Goal: Information Seeking & Learning: Learn about a topic

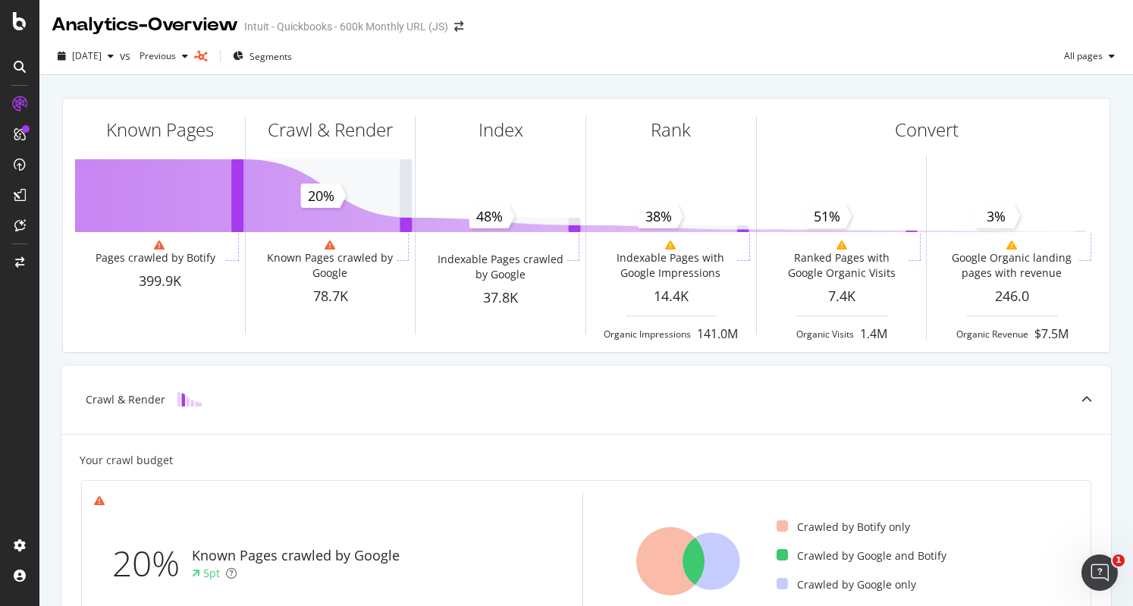
click at [734, 29] on div "Analytics - Overview Intuit - Quickbooks - 600k Monthly URL (JS)" at bounding box center [586, 19] width 1094 height 38
click at [662, 16] on div "Analytics - Overview Intuit - Quickbooks - 600k Monthly URL (JS)" at bounding box center [586, 19] width 1094 height 38
click at [762, 26] on div "Analytics - Overview Intuit - Quickbooks - 600k Monthly URL (JS)" at bounding box center [586, 19] width 1094 height 38
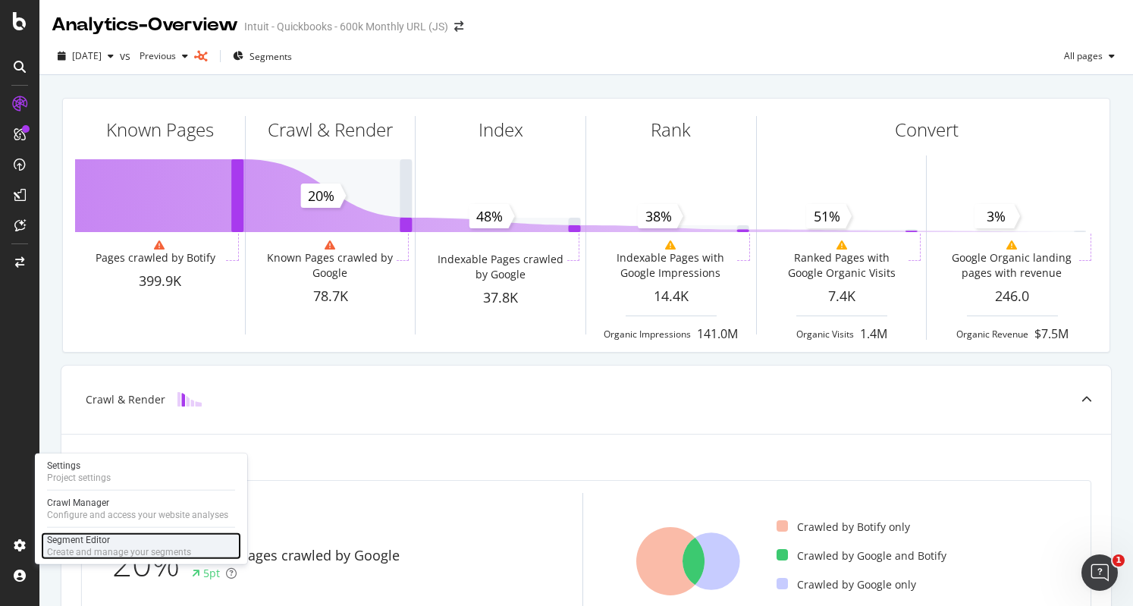
click at [137, 546] on div "Create and manage your segments" at bounding box center [119, 552] width 144 height 12
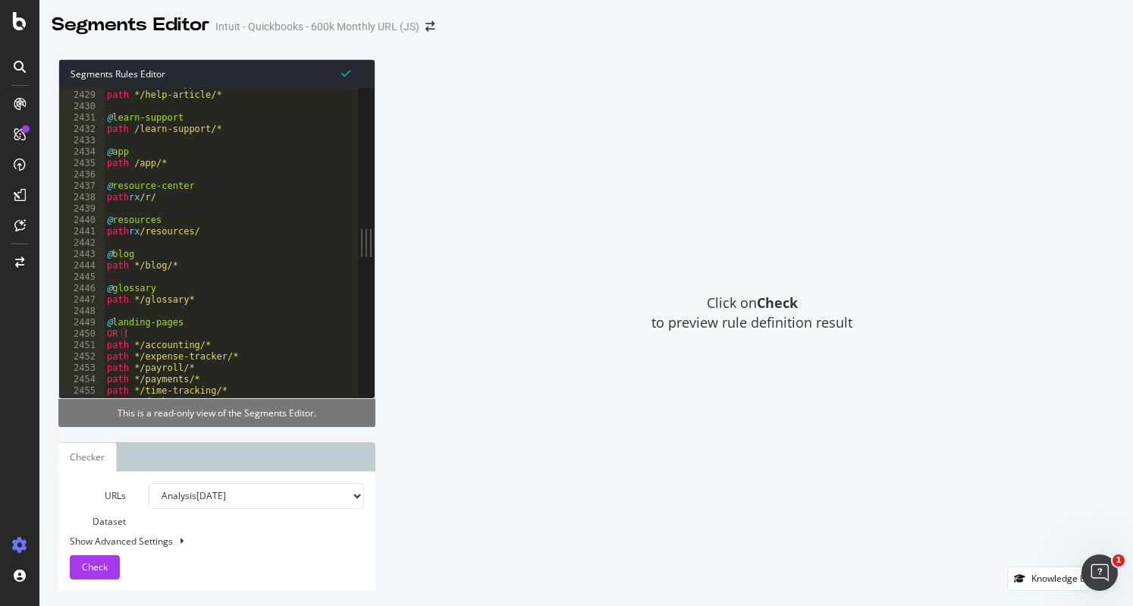
scroll to position [24541, 0]
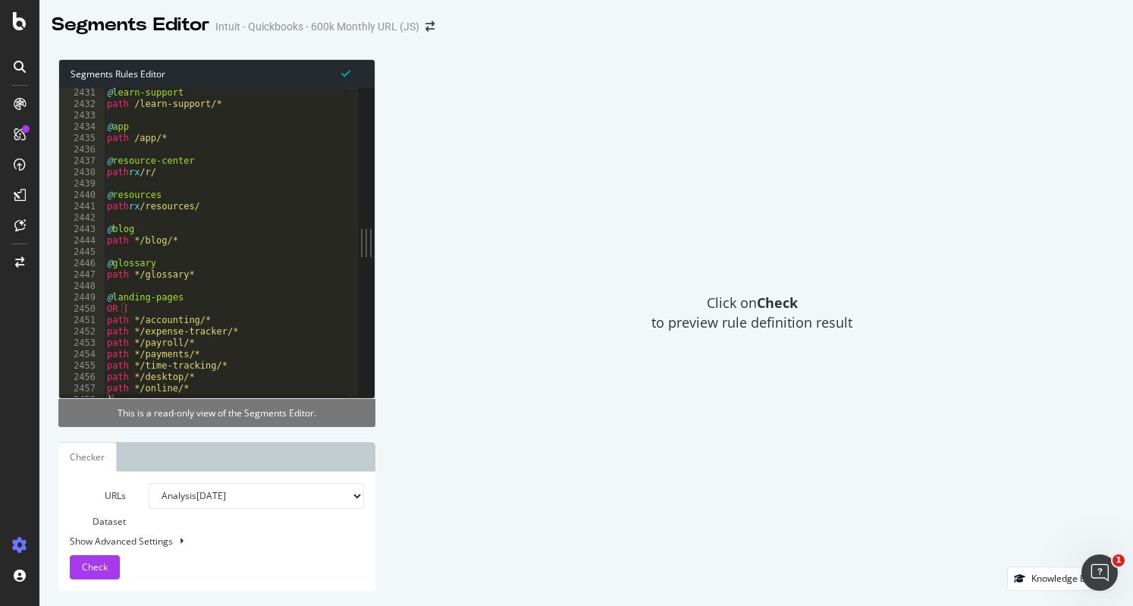
click at [146, 472] on ul "Checker" at bounding box center [216, 457] width 317 height 30
click at [221, 472] on ul "Checker" at bounding box center [216, 457] width 317 height 30
drag, startPoint x: 130, startPoint y: 514, endPoint x: 127, endPoint y: 552, distance: 37.2
click at [127, 550] on div "URLs Dataset Analysis [DATE] Analysis [DATE] Analysis [DATE] Analysis [DATE] An…" at bounding box center [216, 531] width 317 height 119
click at [253, 557] on div "URLs Dataset Analysis [DATE] Analysis [DATE] Analysis [DATE] Analysis [DATE] An…" at bounding box center [217, 531] width 294 height 96
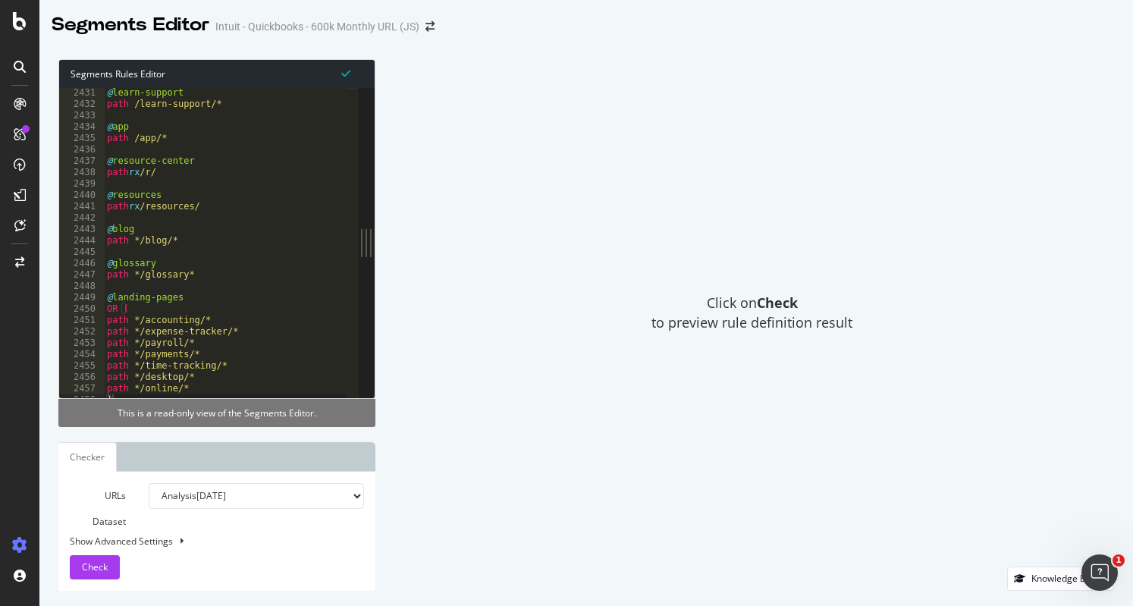
click at [182, 545] on button at bounding box center [181, 541] width 12 height 17
select select "5000"
select select "100"
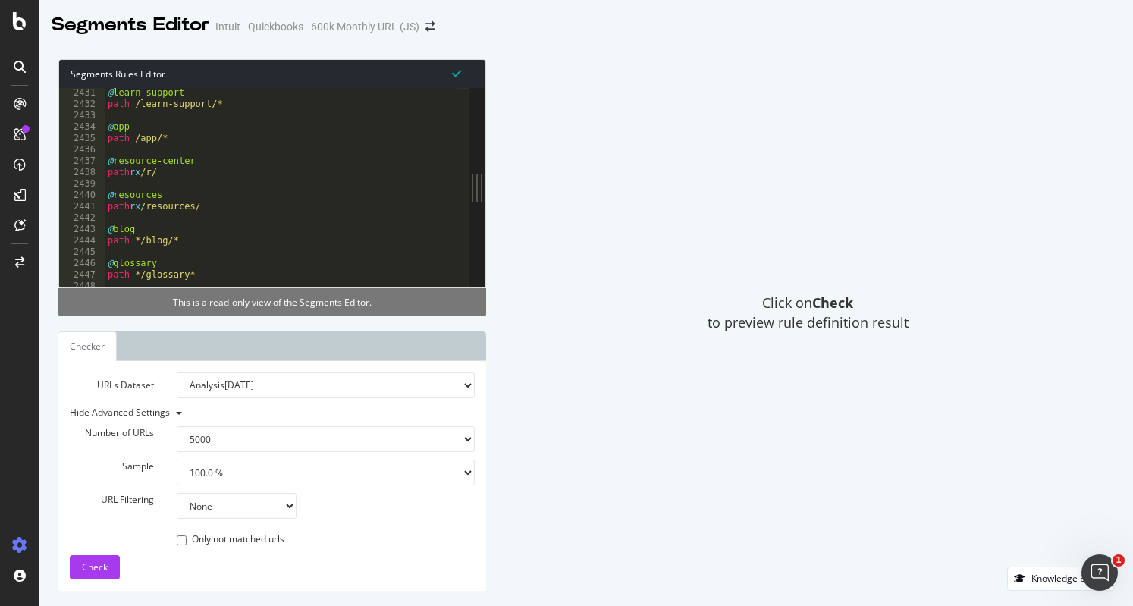
scroll to position [24577, 0]
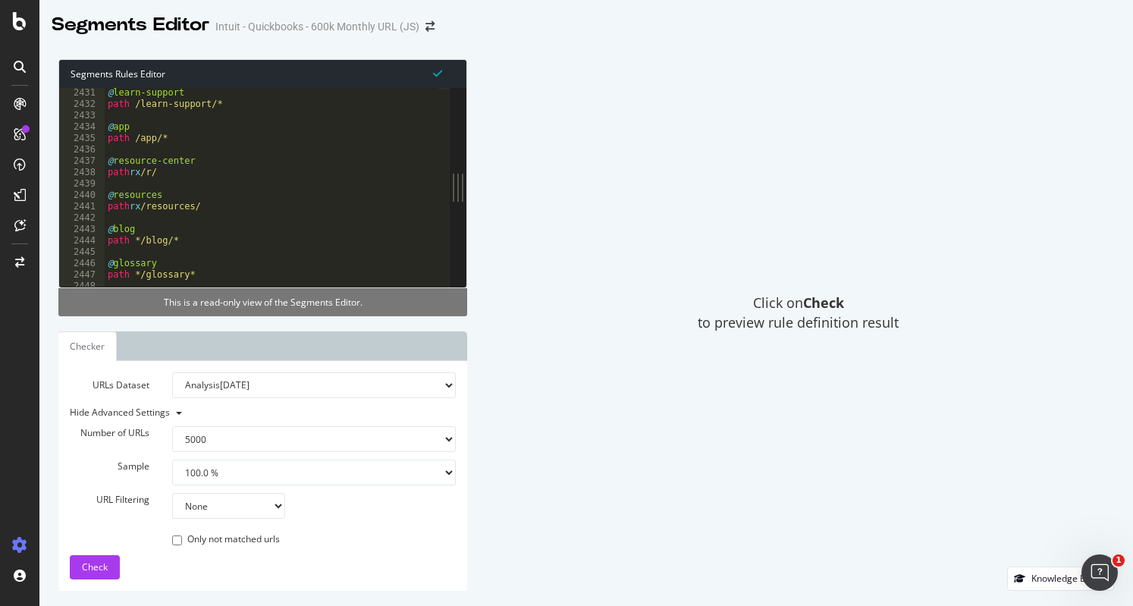
drag, startPoint x: 369, startPoint y: 193, endPoint x: 462, endPoint y: 204, distance: 93.2
click at [467, 200] on div "Segments Rules Editor 2431 2432 2433 2434 2435 2436 2437 2438 2439 2440 2441 24…" at bounding box center [586, 325] width 1094 height 562
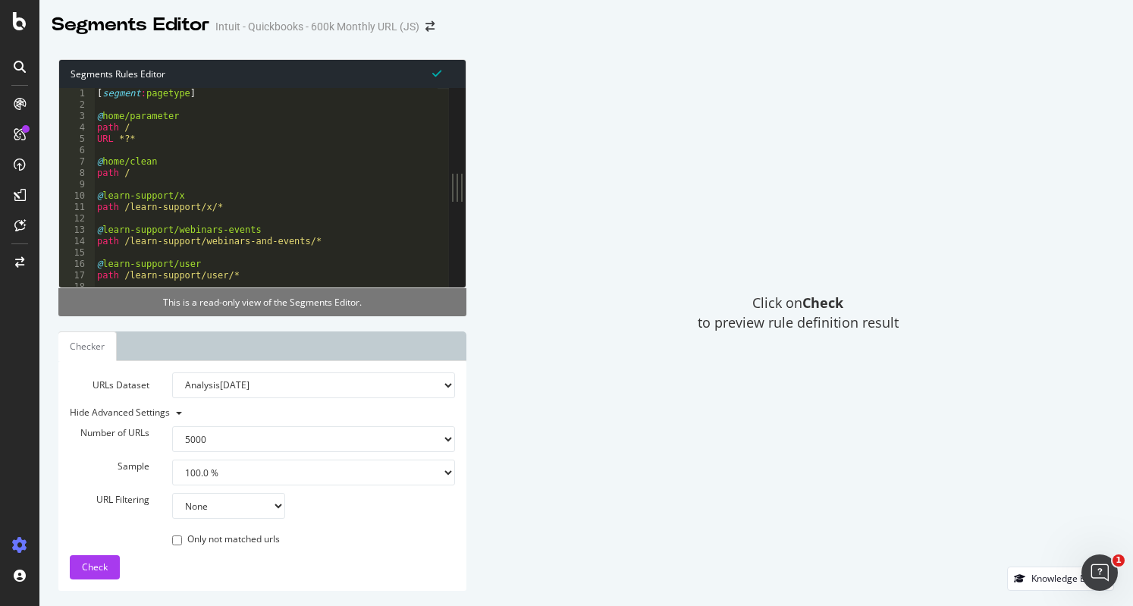
scroll to position [0, 0]
drag, startPoint x: 443, startPoint y: 86, endPoint x: 895, endPoint y: 139, distance: 455.3
click at [895, 139] on div "Click on Check to preview rule definition result" at bounding box center [798, 313] width 633 height 508
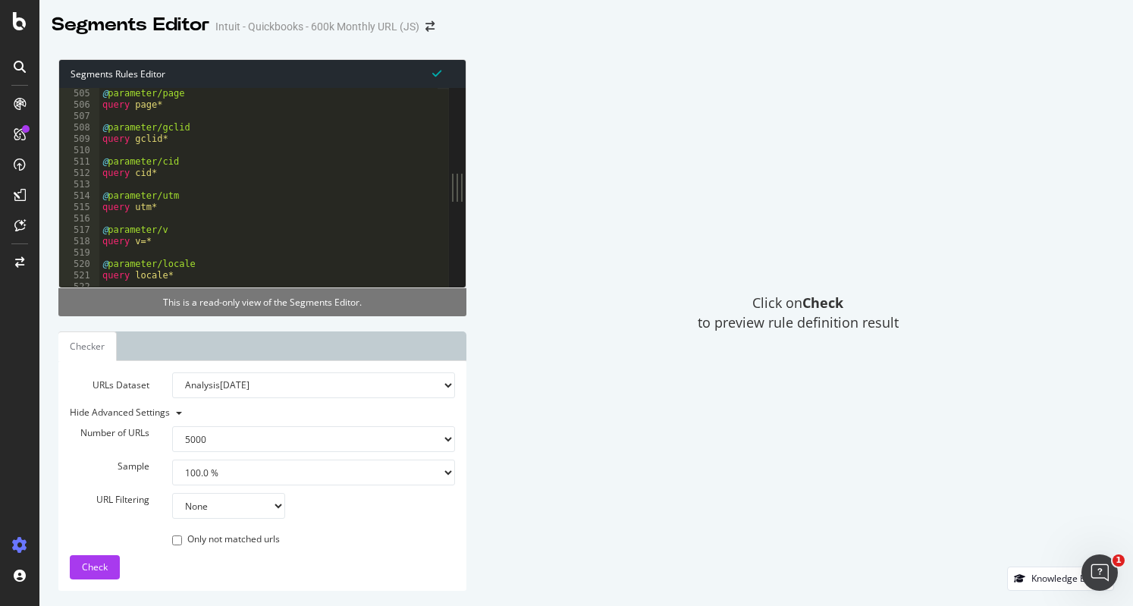
scroll to position [5178, 0]
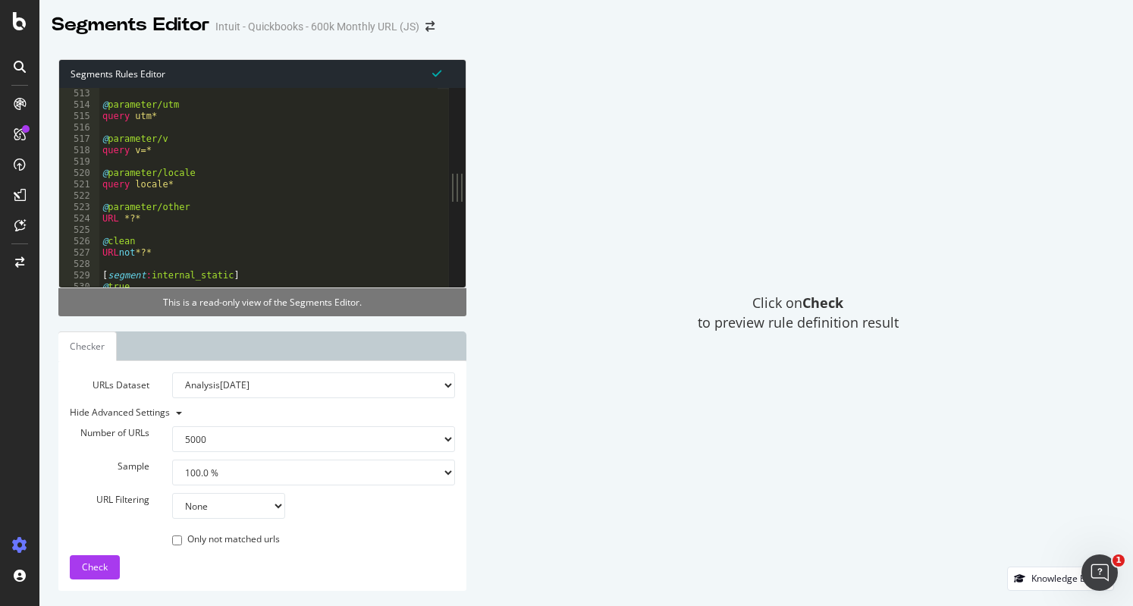
click at [253, 306] on div "This is a read-only view of the Segments Editor." at bounding box center [262, 302] width 408 height 28
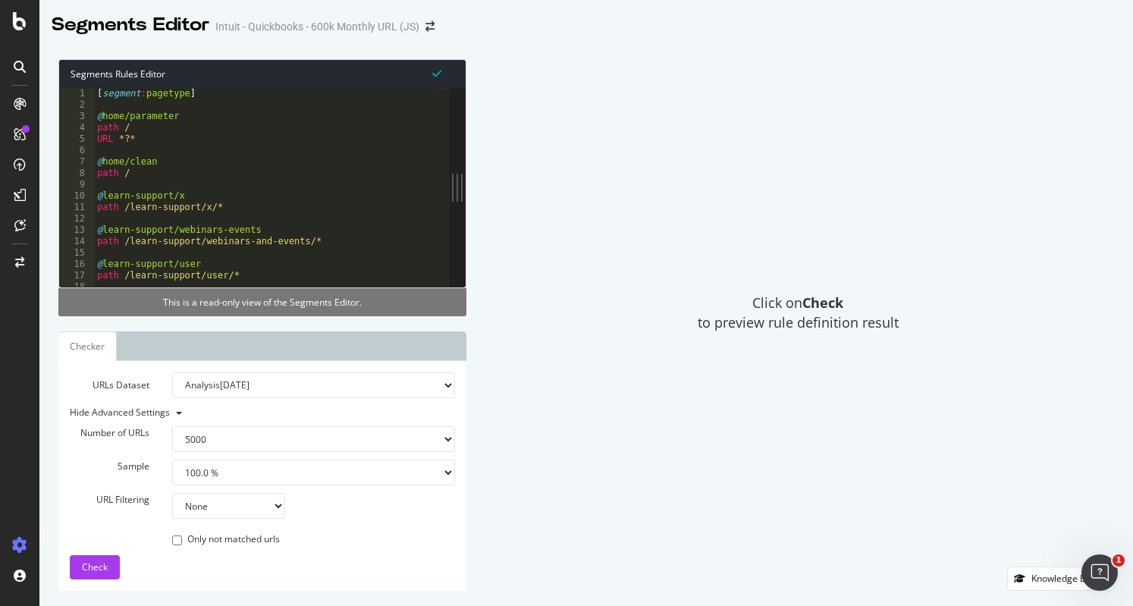
scroll to position [0, 0]
drag, startPoint x: 21, startPoint y: 14, endPoint x: 685, endPoint y: 95, distance: 668.7
click at [685, 95] on div "Click on Check to preview rule definition result" at bounding box center [798, 313] width 633 height 508
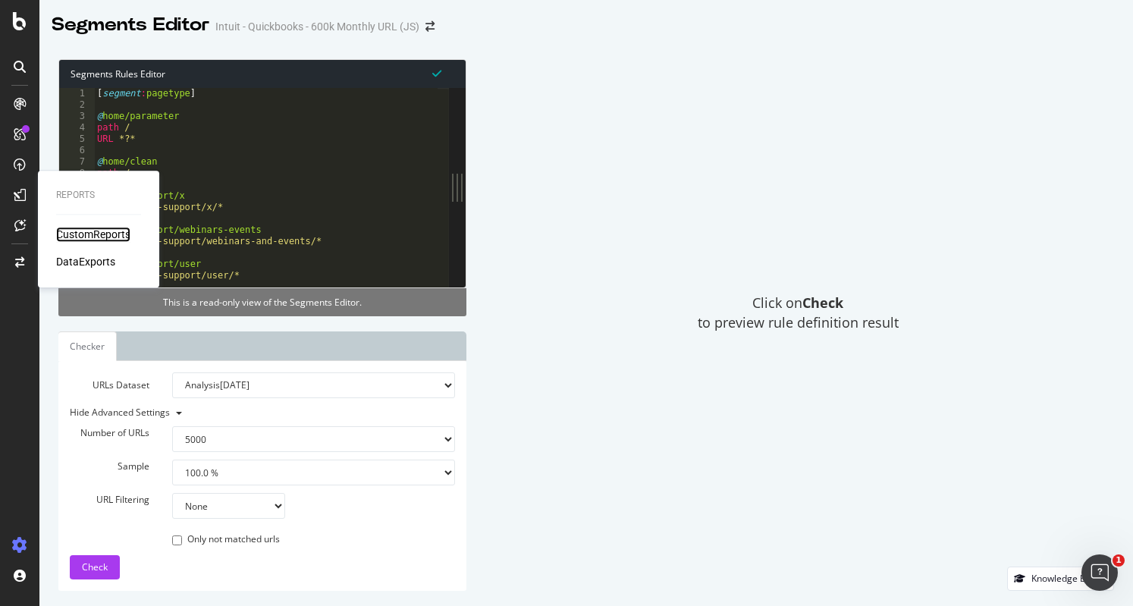
click at [112, 239] on div "CustomReports" at bounding box center [93, 234] width 74 height 15
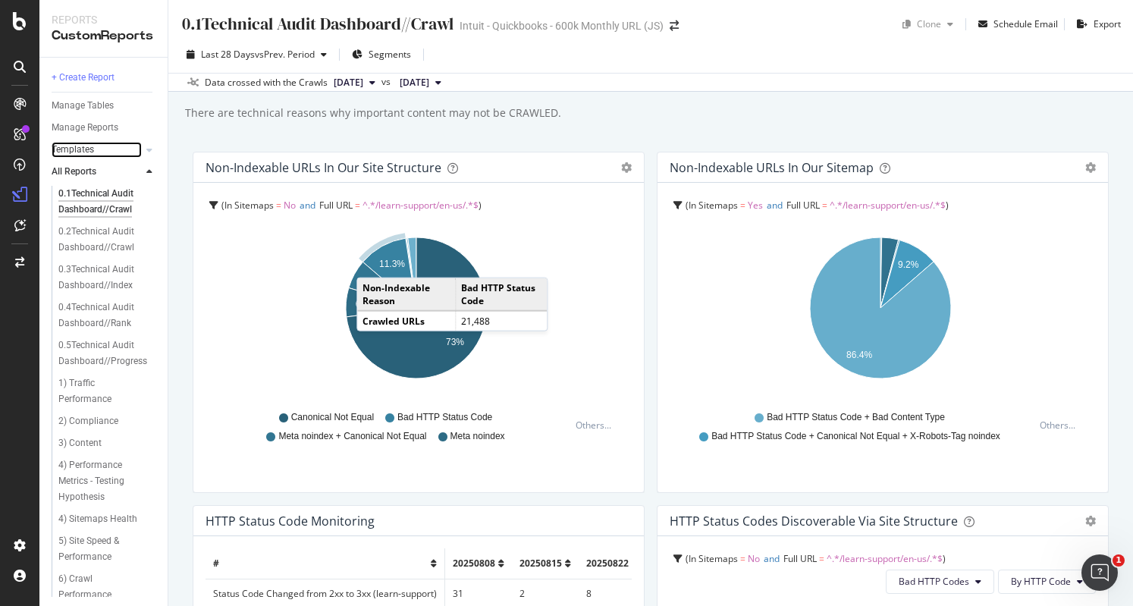
click at [111, 149] on link "Templates" at bounding box center [97, 150] width 90 height 16
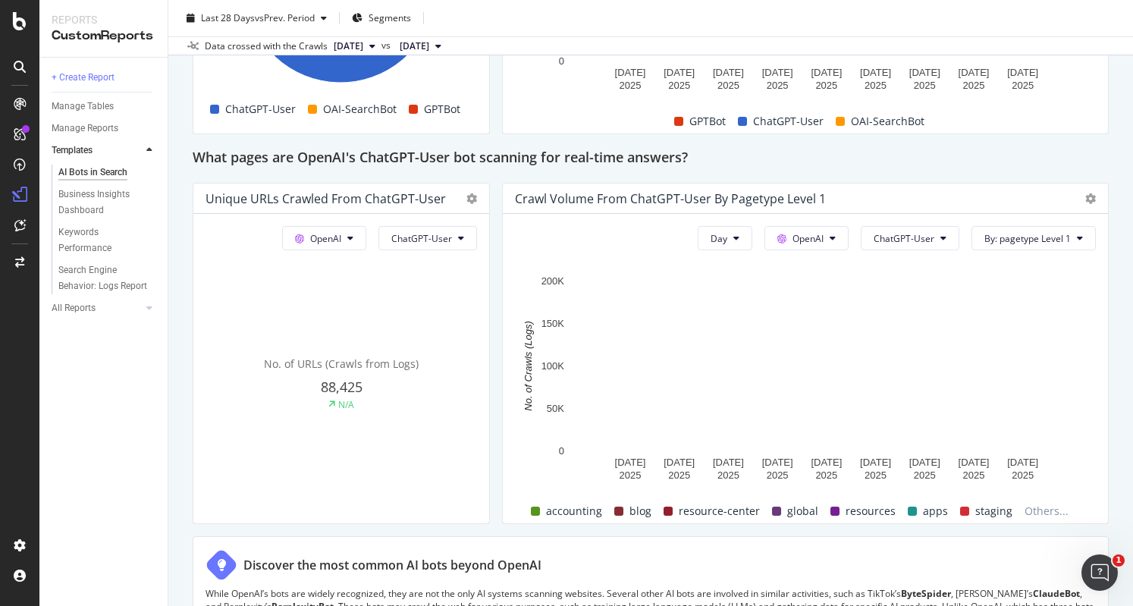
scroll to position [1669, 0]
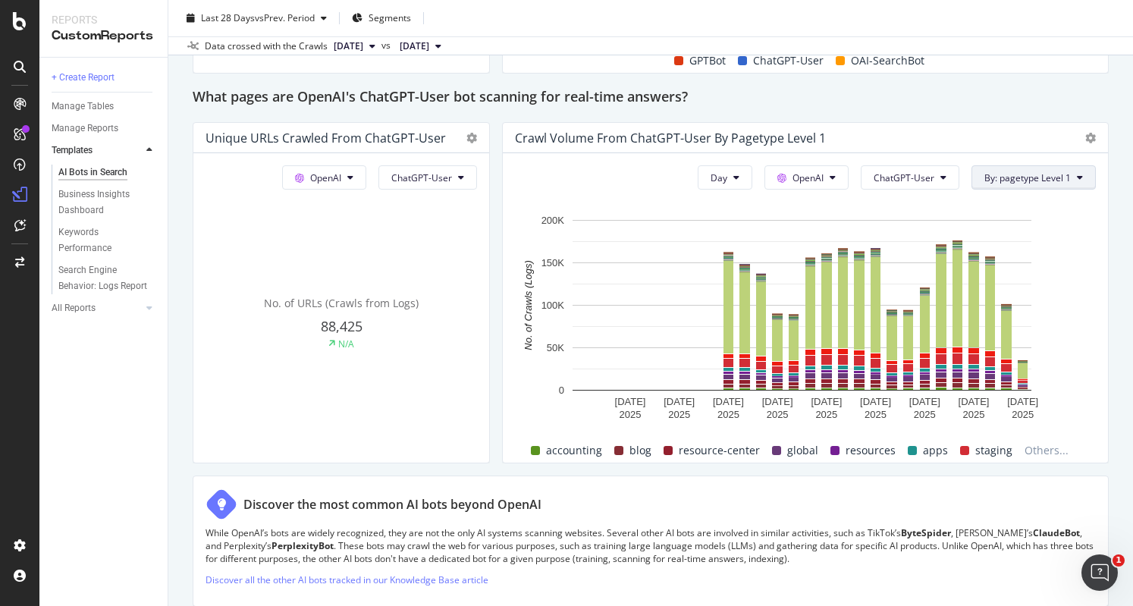
click at [1073, 171] on button "By: pagetype Level 1" at bounding box center [1034, 177] width 124 height 24
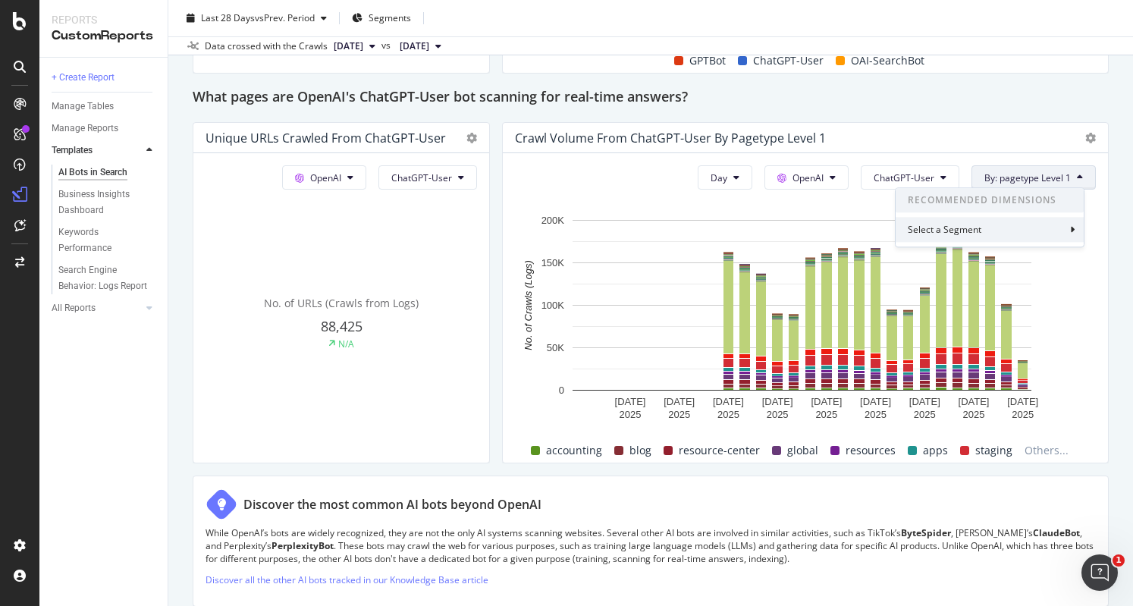
click at [1062, 230] on div "Select a Segment" at bounding box center [990, 229] width 188 height 25
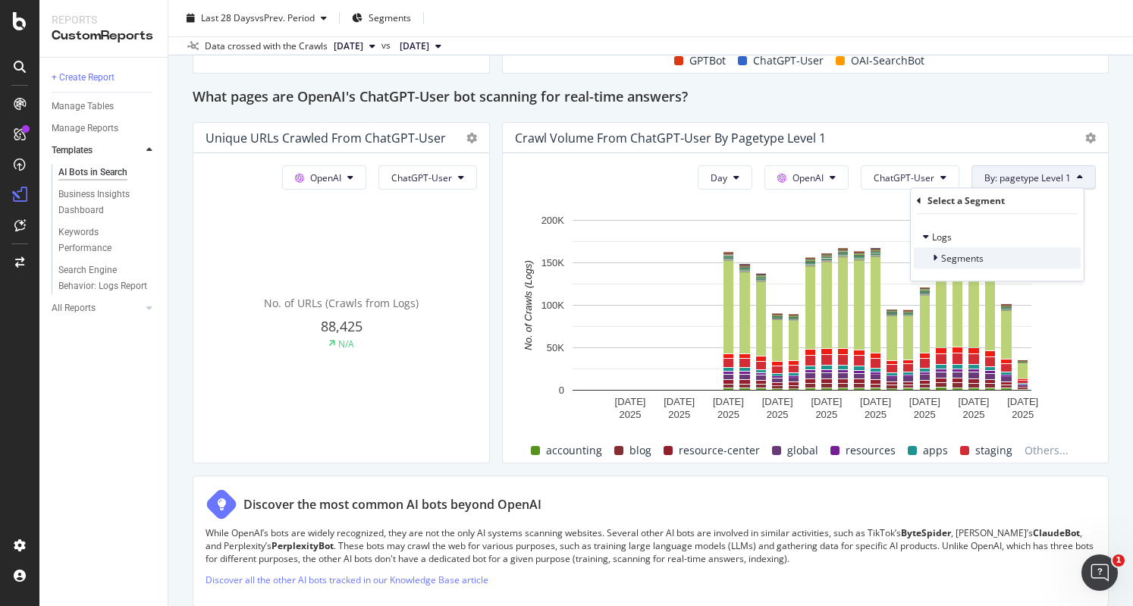
click at [973, 259] on span "Segments" at bounding box center [962, 258] width 42 height 13
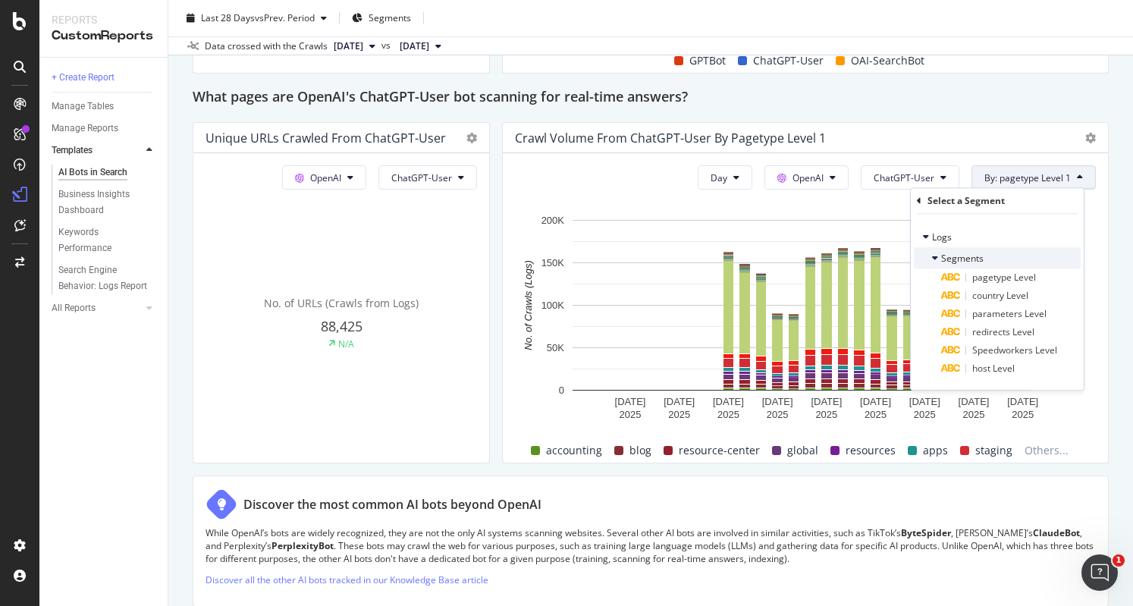
click at [942, 262] on span "Segments" at bounding box center [962, 258] width 42 height 13
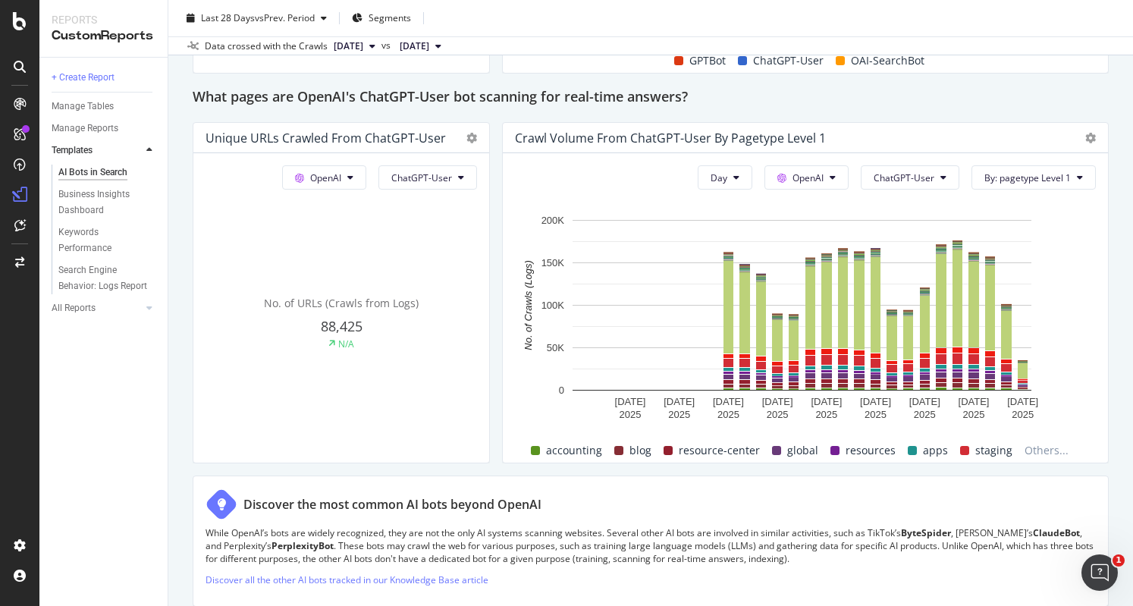
click at [1111, 230] on div "AI Bots in Search AI Bots in Search Intuit - Quickbooks - 600k Monthly URL (JS)…" at bounding box center [650, 303] width 965 height 606
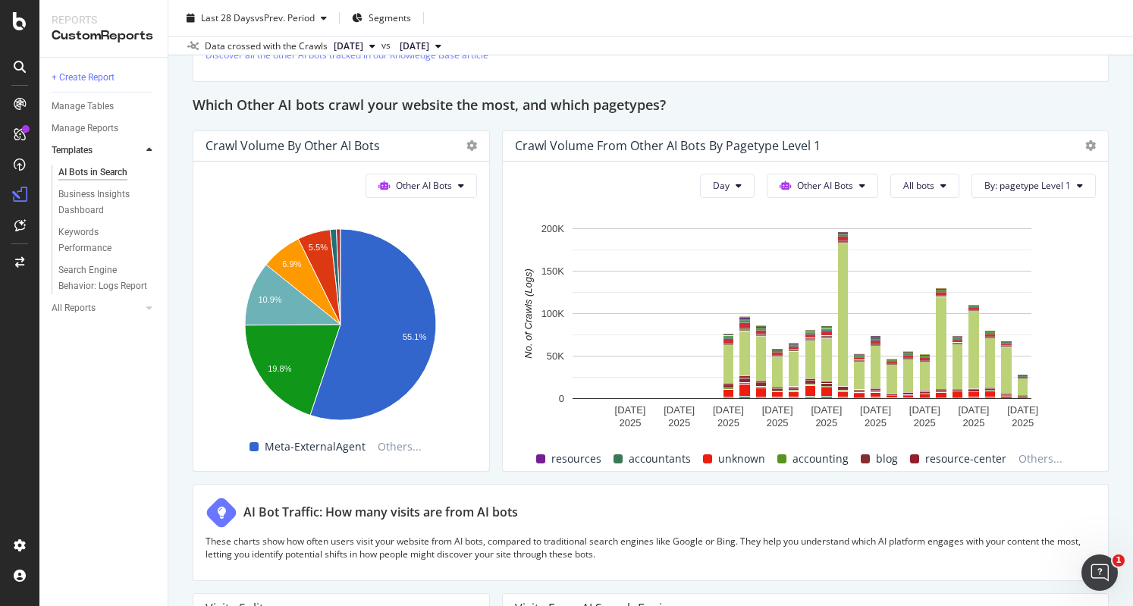
scroll to position [2200, 0]
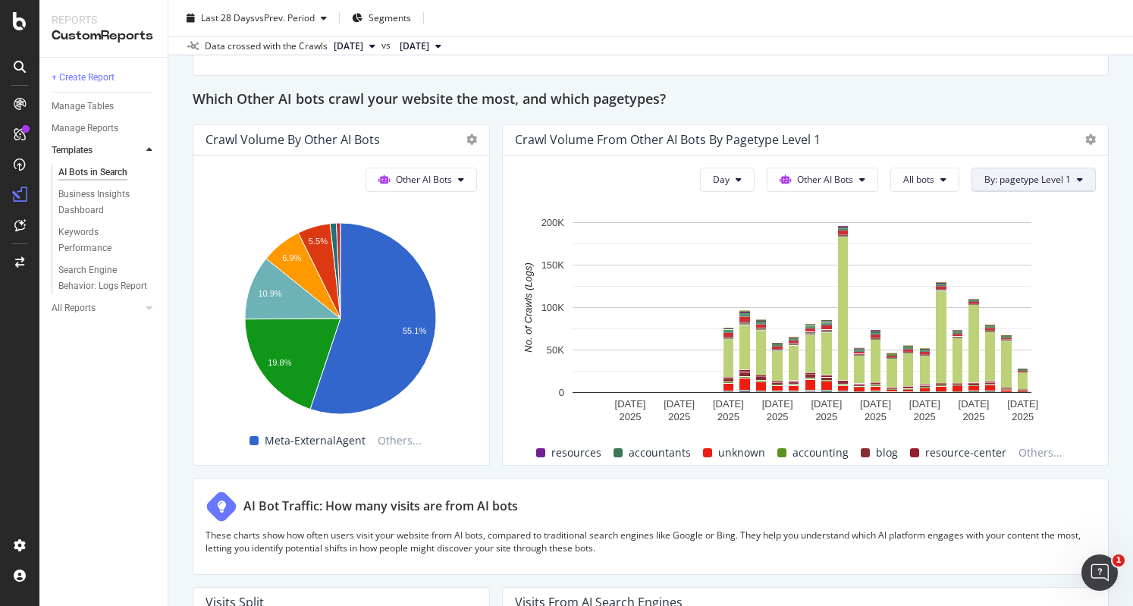
click at [1006, 187] on button "By: pagetype Level 1" at bounding box center [1034, 180] width 124 height 24
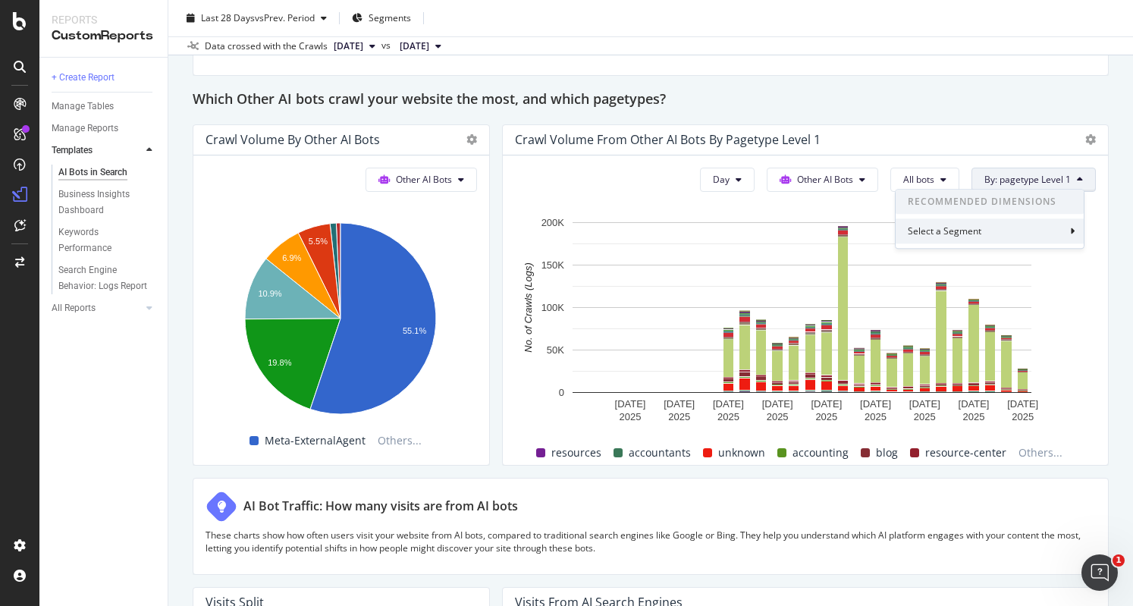
click at [994, 234] on div "Select a Segment" at bounding box center [990, 230] width 188 height 25
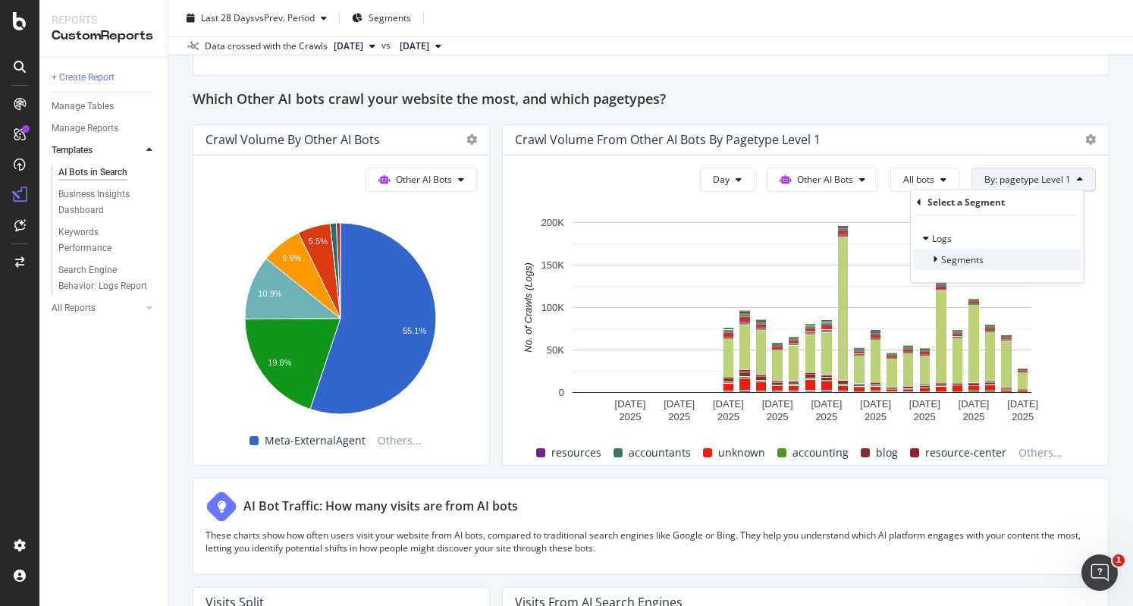
click at [962, 258] on span "Segments" at bounding box center [962, 259] width 42 height 13
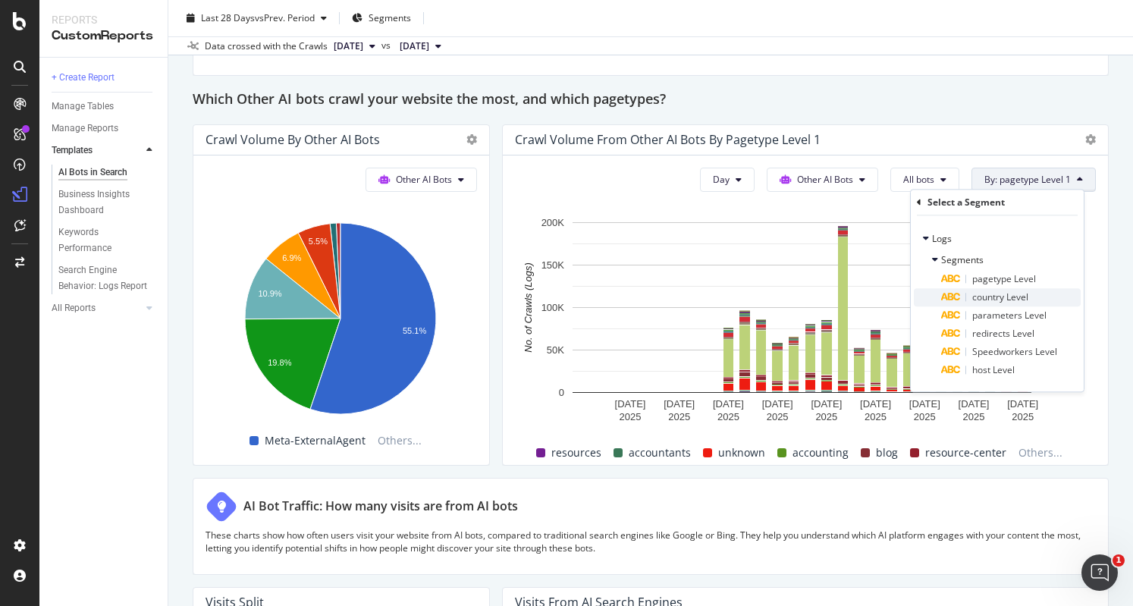
click at [1015, 302] on span "country Level" at bounding box center [1001, 297] width 56 height 13
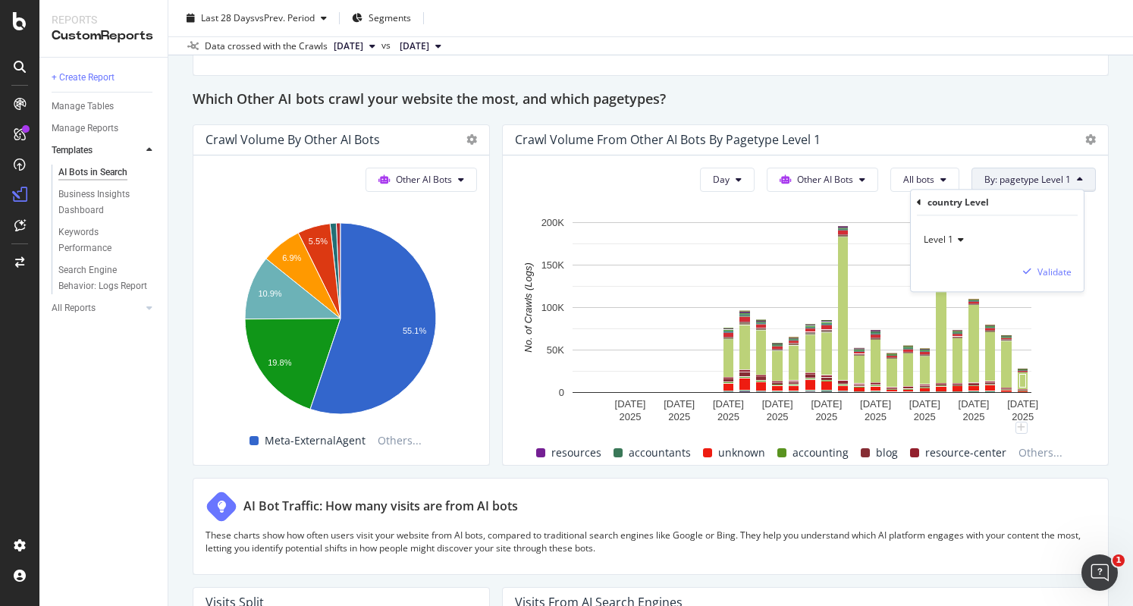
click at [963, 240] on icon at bounding box center [959, 239] width 11 height 9
click at [988, 225] on div "Level 1 Validate" at bounding box center [997, 253] width 173 height 76
click at [918, 206] on icon at bounding box center [919, 202] width 5 height 9
click at [917, 203] on icon at bounding box center [919, 202] width 5 height 9
click at [1102, 197] on div "AI Bots in Search AI Bots in Search Intuit - Quickbooks - 600k Monthly URL (JS)…" at bounding box center [650, 303] width 965 height 606
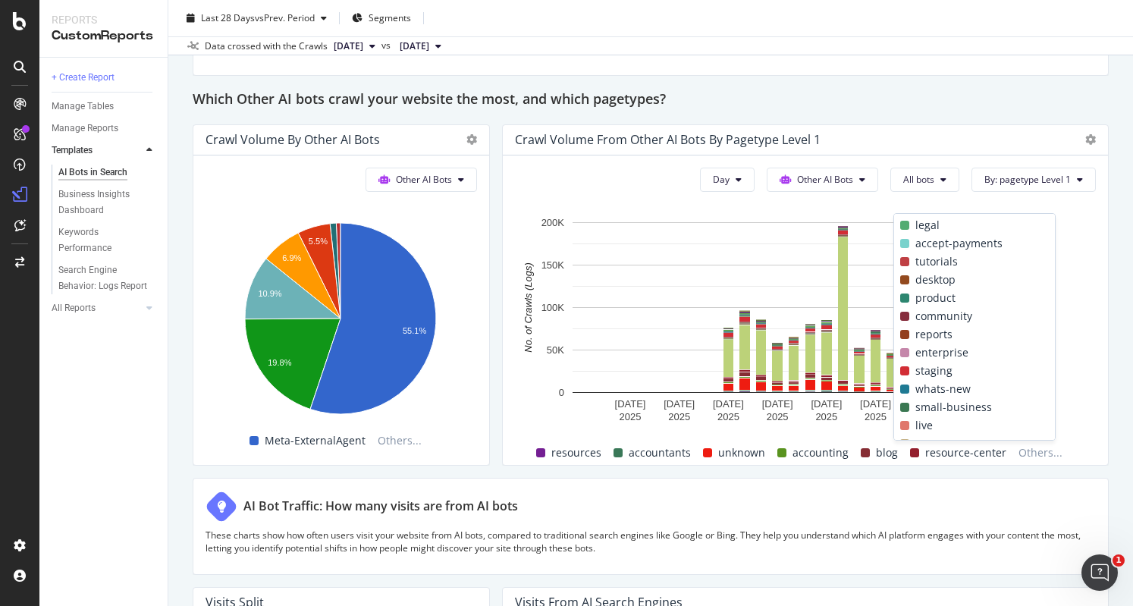
scroll to position [0, 0]
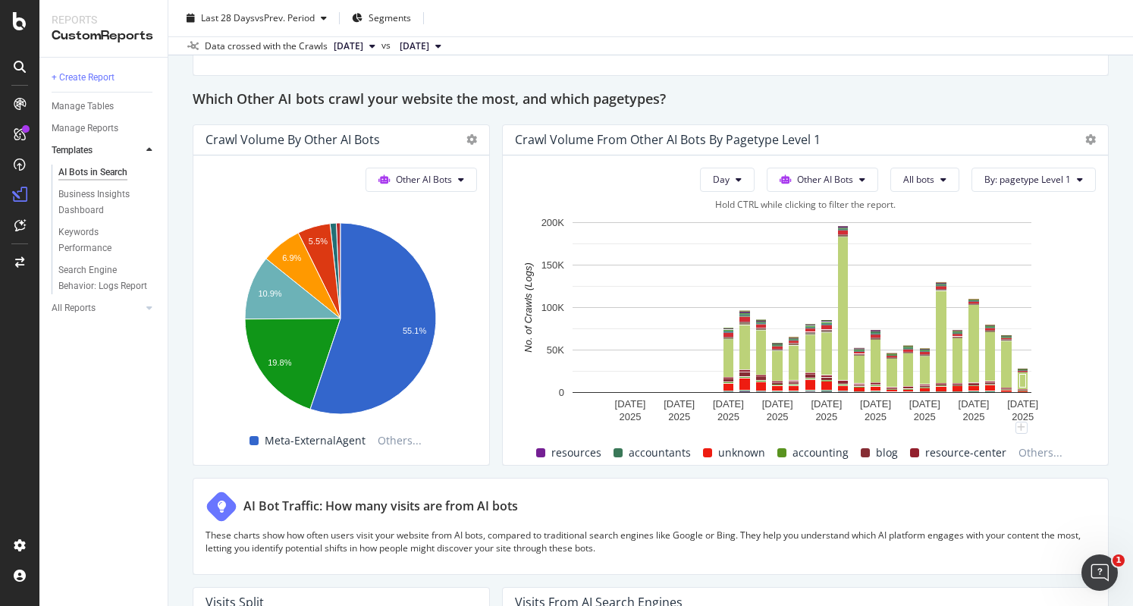
click at [1083, 373] on rect "A chart." at bounding box center [802, 321] width 574 height 213
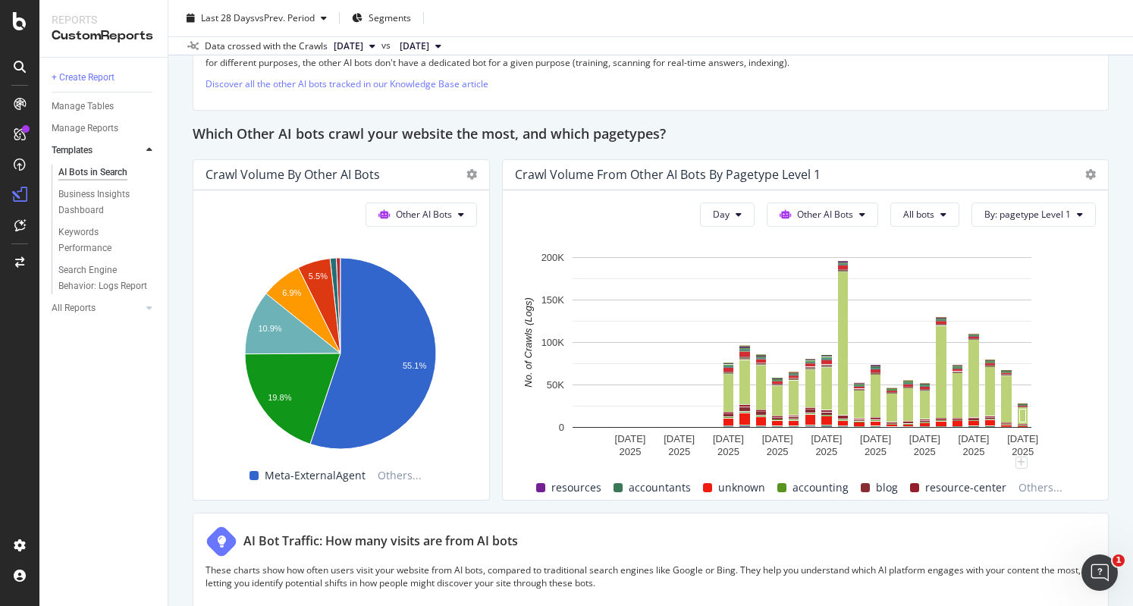
scroll to position [2141, 0]
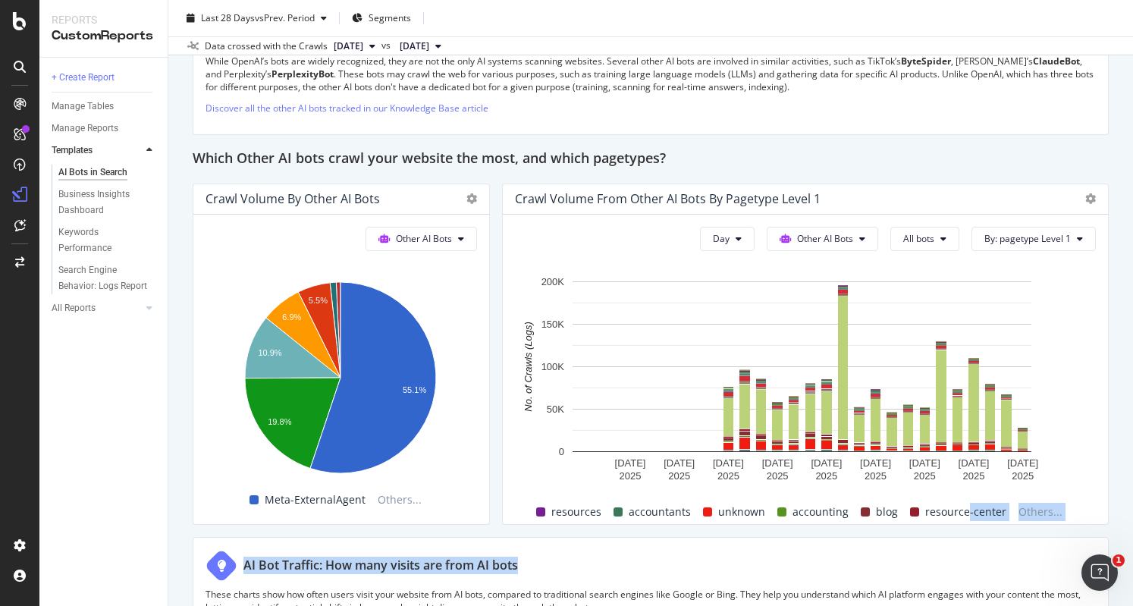
drag, startPoint x: 960, startPoint y: 508, endPoint x: 955, endPoint y: 544, distance: 36.7
click at [901, 544] on div "AI Bot Traffic: How many visits are from AI bots These charts show how often us…" at bounding box center [651, 585] width 916 height 97
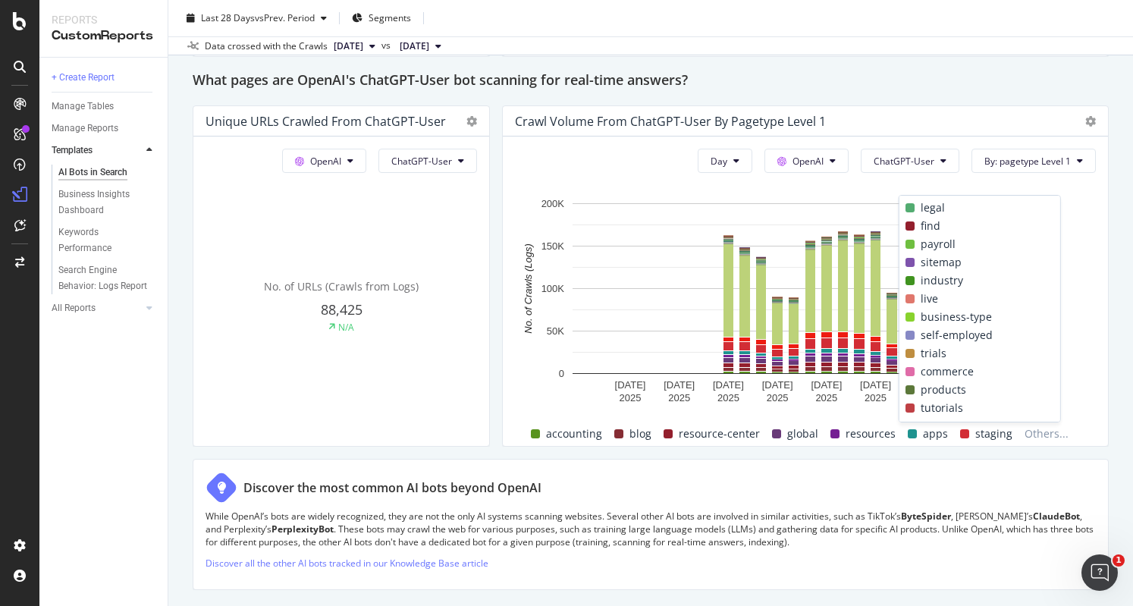
scroll to position [501, 0]
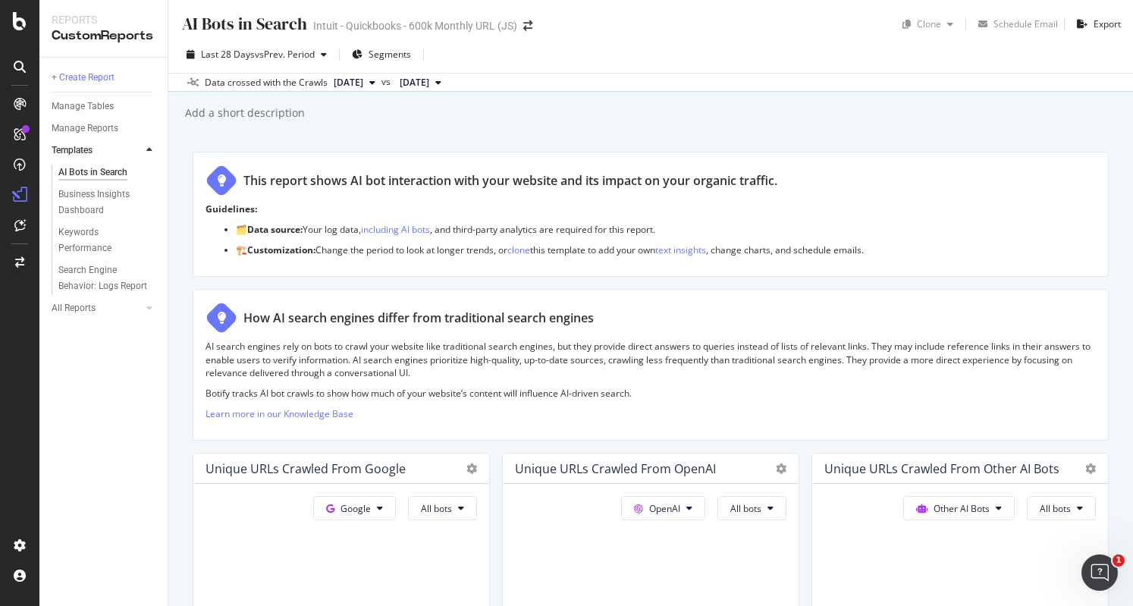
scroll to position [0, 0]
click at [96, 201] on div "AlertPanel" at bounding box center [80, 200] width 49 height 15
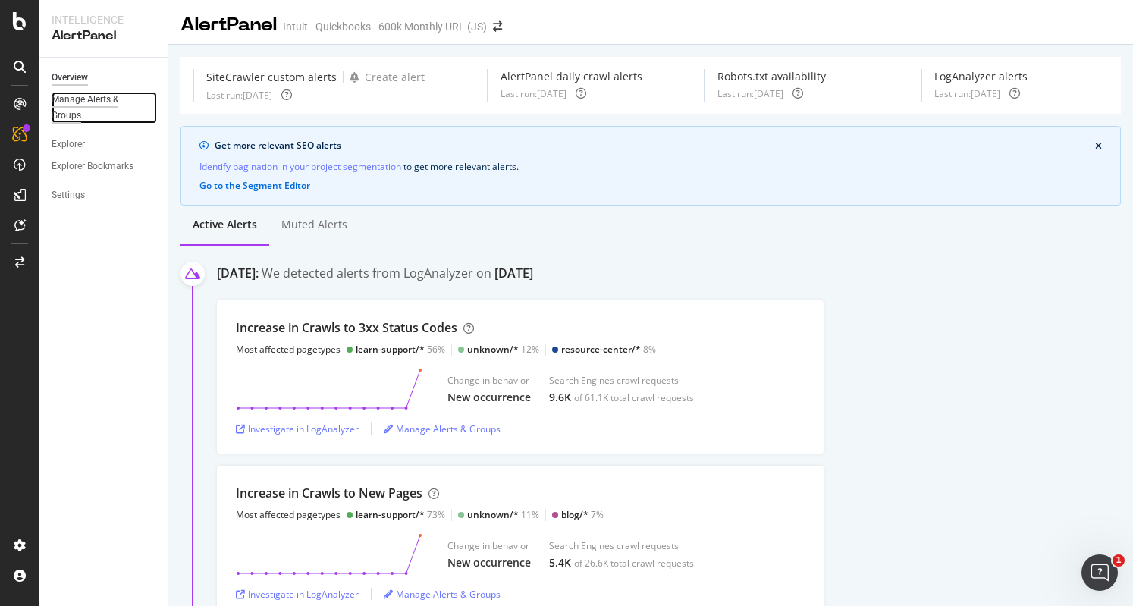
click at [69, 104] on div "Manage Alerts & Groups" at bounding box center [97, 108] width 91 height 32
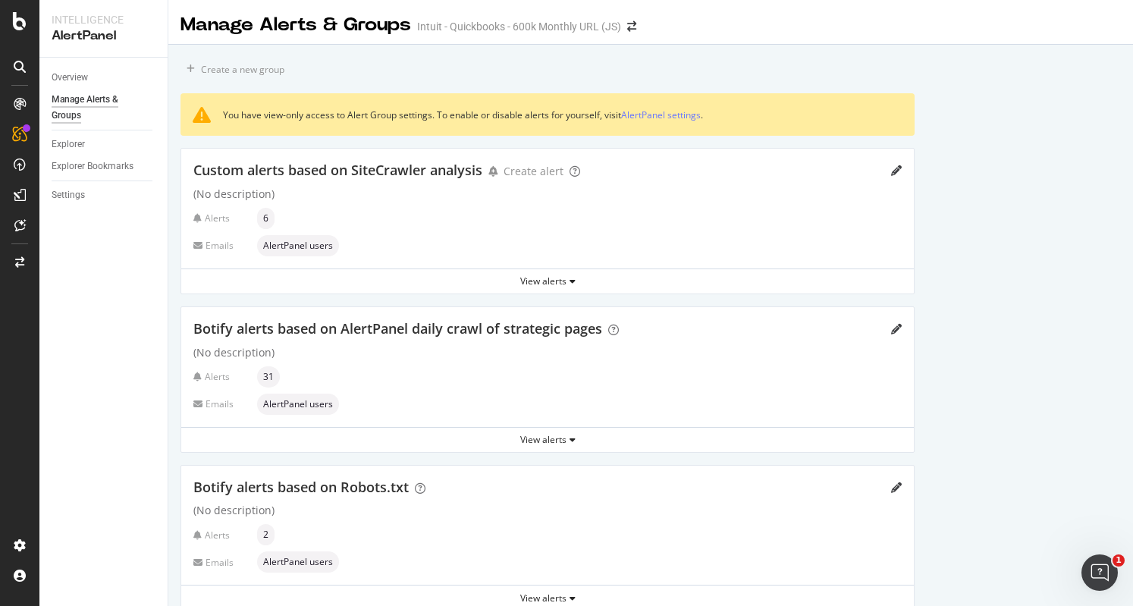
scroll to position [76, 0]
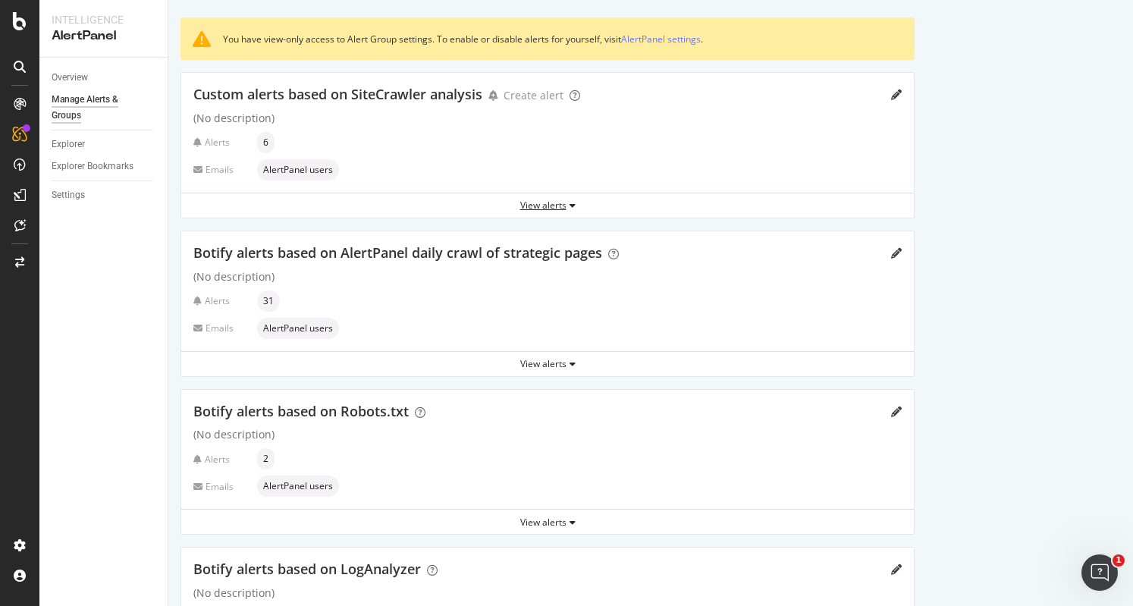
click at [537, 204] on div "View alerts" at bounding box center [547, 205] width 733 height 13
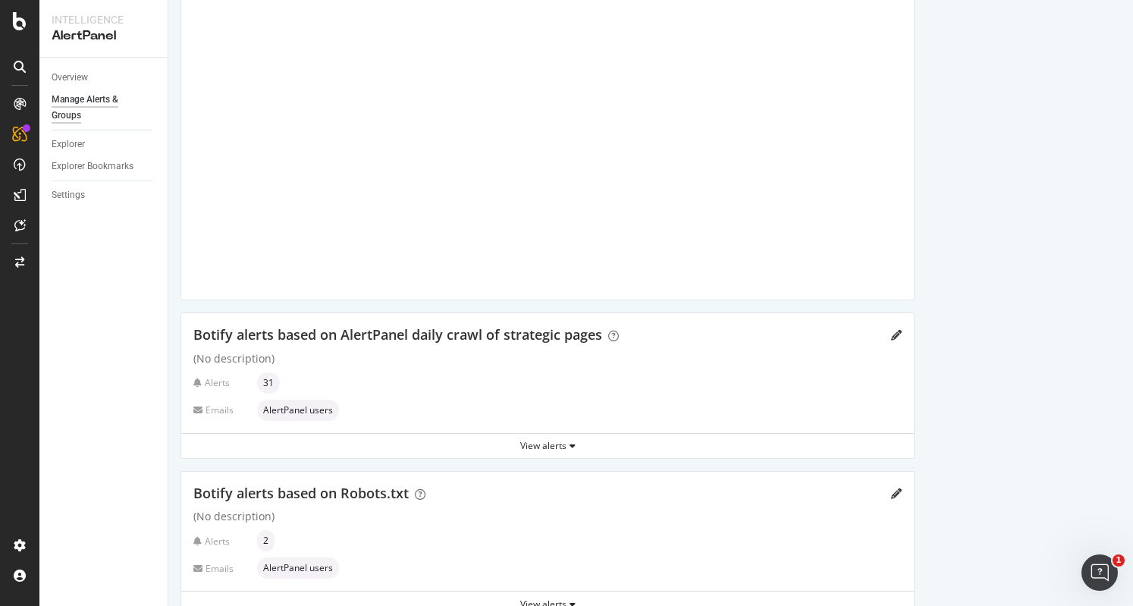
scroll to position [2428, 0]
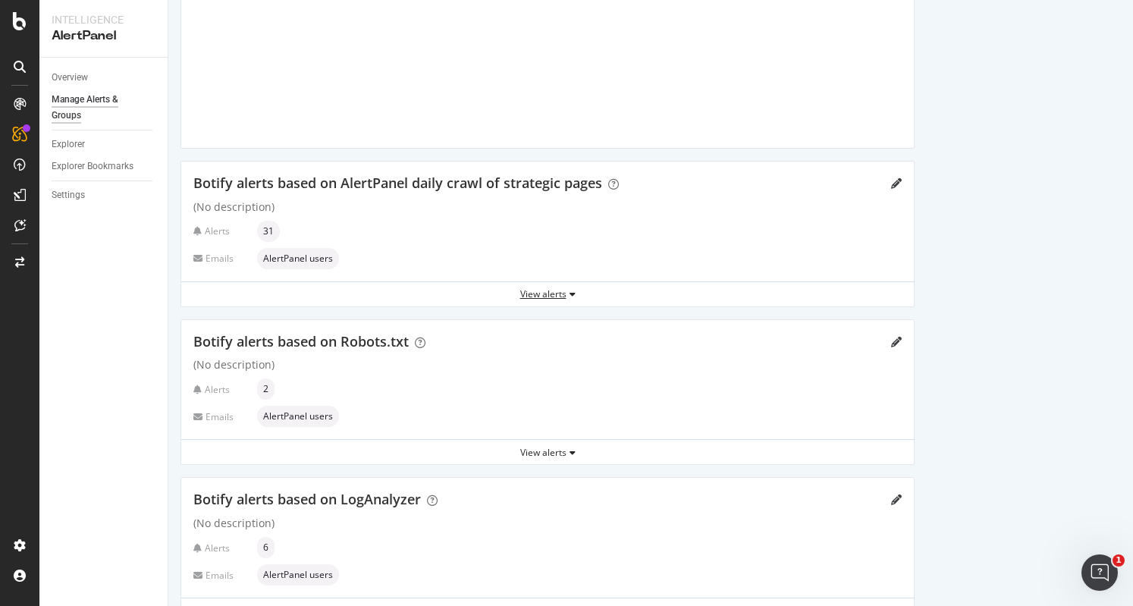
click at [564, 293] on div "View alerts" at bounding box center [547, 294] width 733 height 13
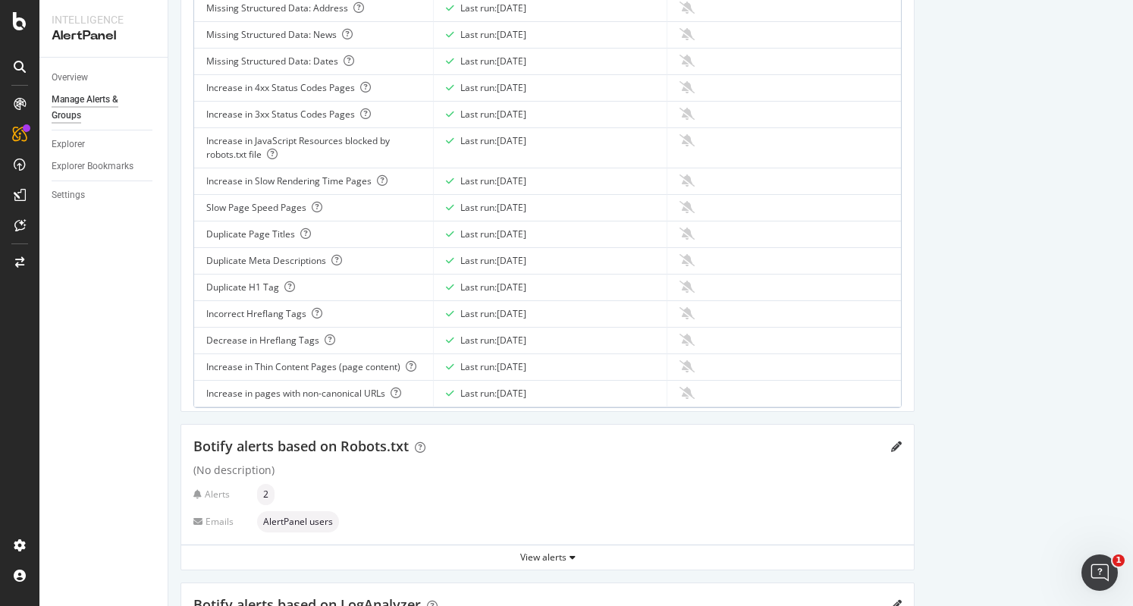
scroll to position [3334, 0]
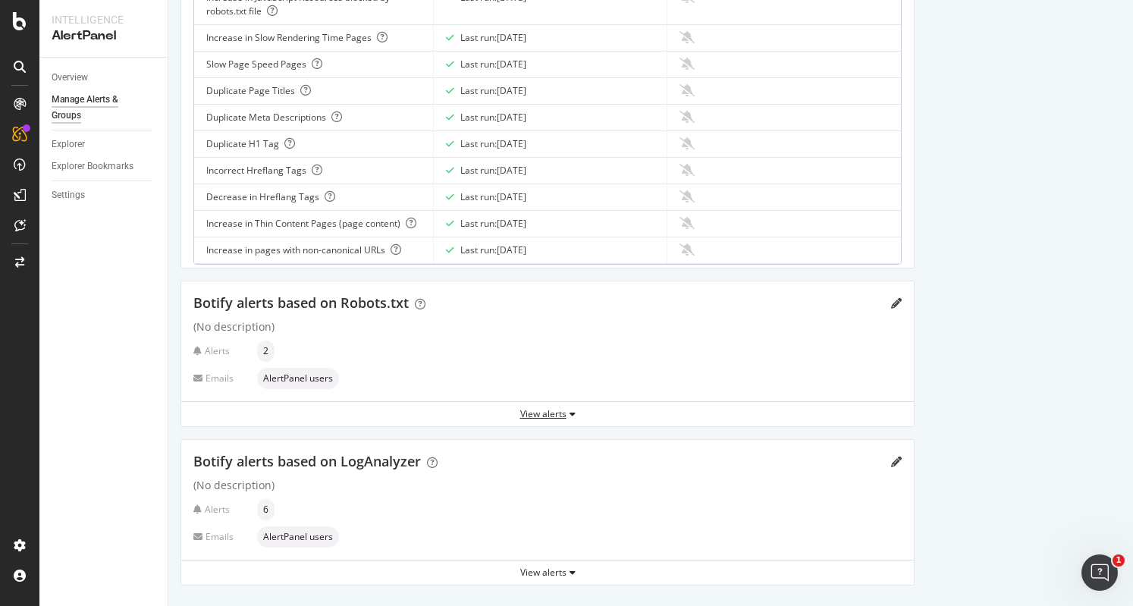
click at [580, 417] on div "View alerts" at bounding box center [547, 413] width 733 height 13
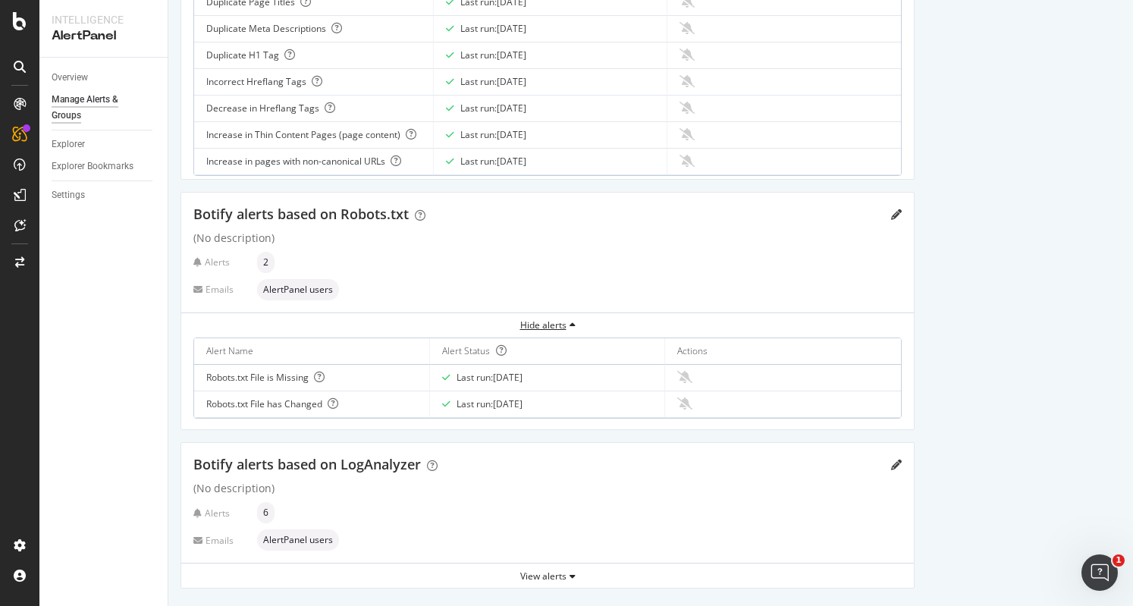
scroll to position [3426, 0]
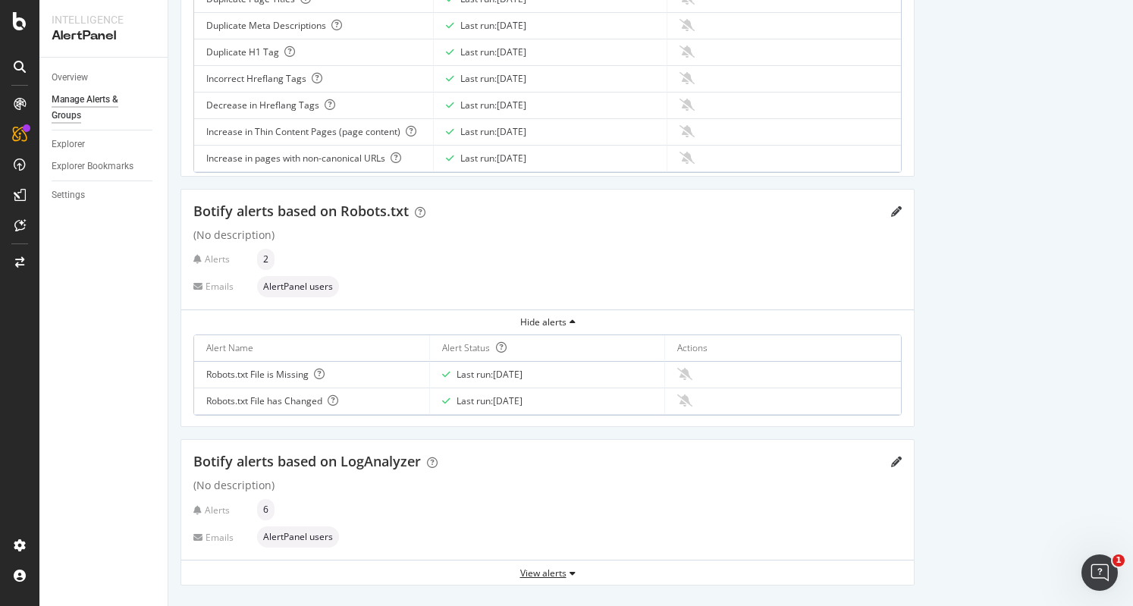
click at [561, 567] on div "View alerts" at bounding box center [547, 573] width 733 height 13
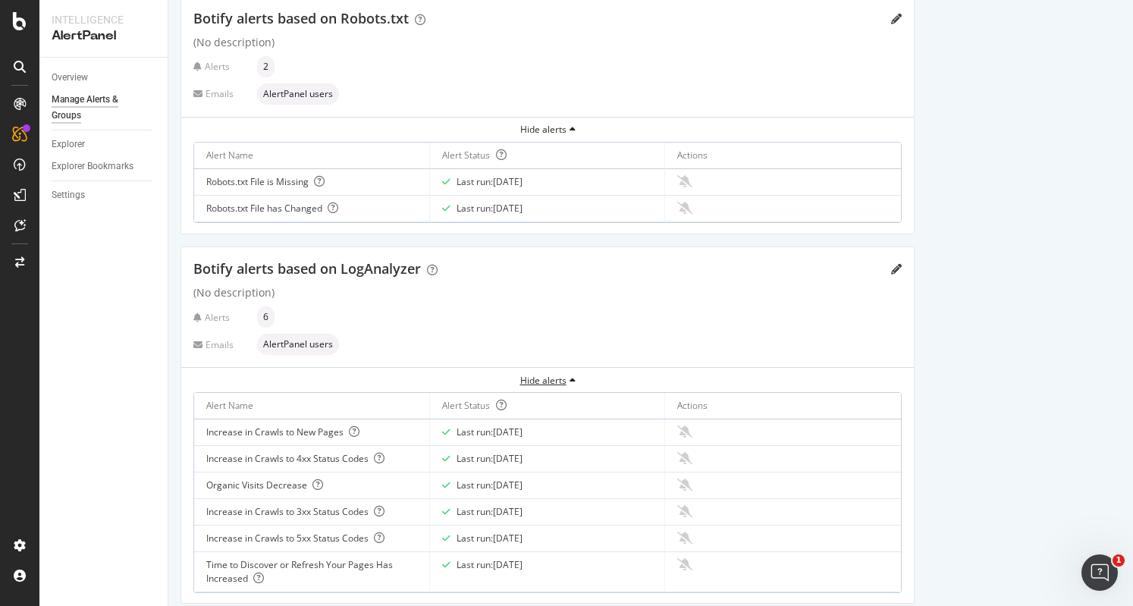
scroll to position [3637, 0]
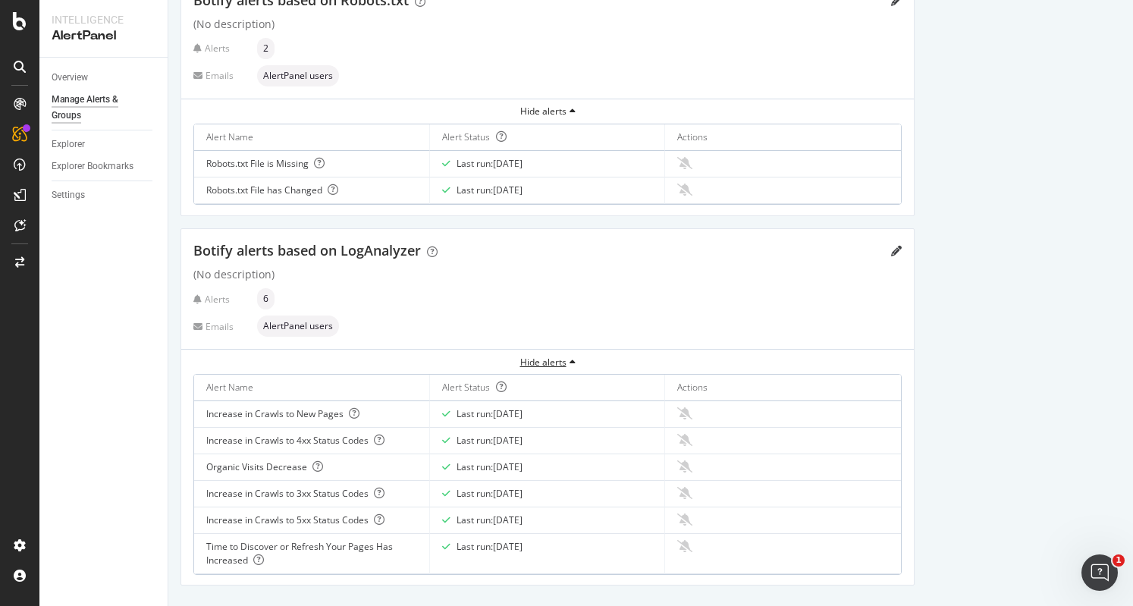
click at [571, 362] on icon "button" at bounding box center [573, 362] width 6 height 9
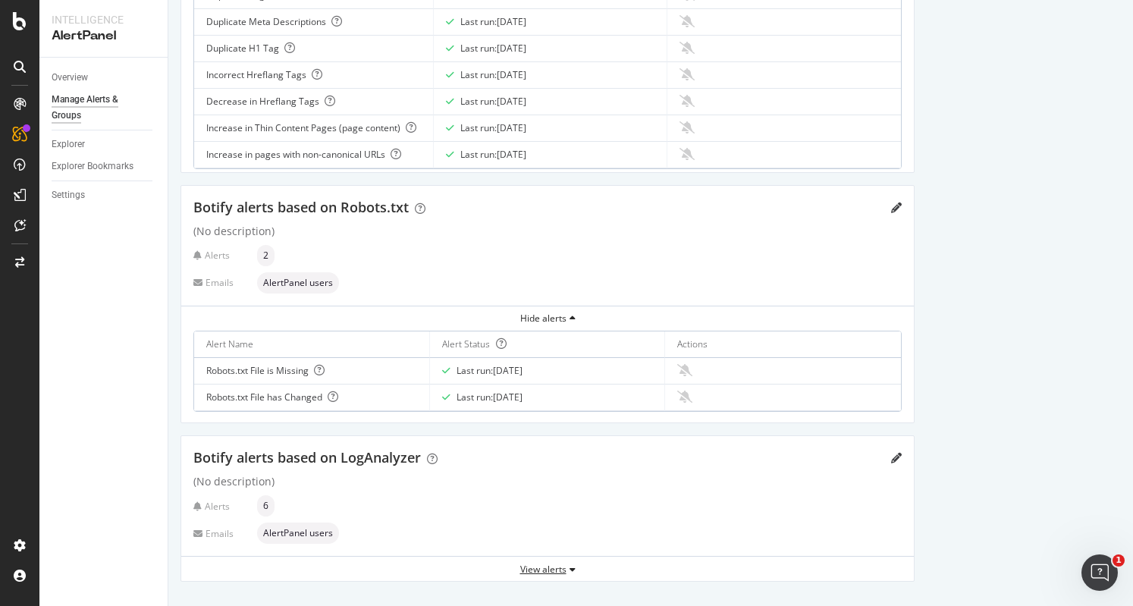
scroll to position [3426, 0]
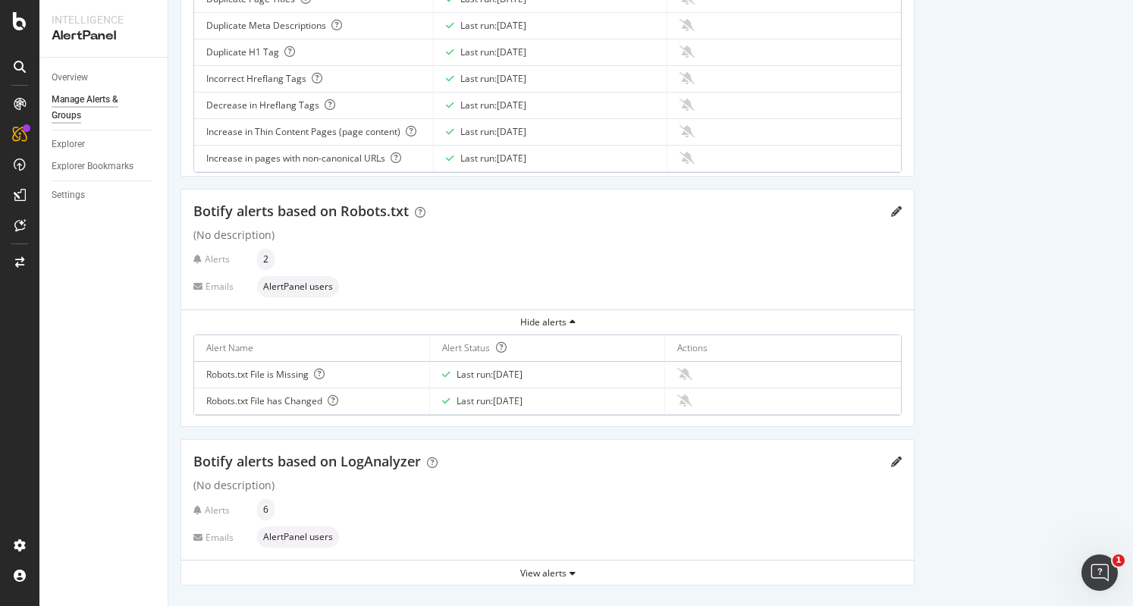
click at [311, 534] on span "AlertPanel users" at bounding box center [298, 537] width 70 height 9
click at [900, 457] on icon "pencil" at bounding box center [896, 462] width 11 height 11
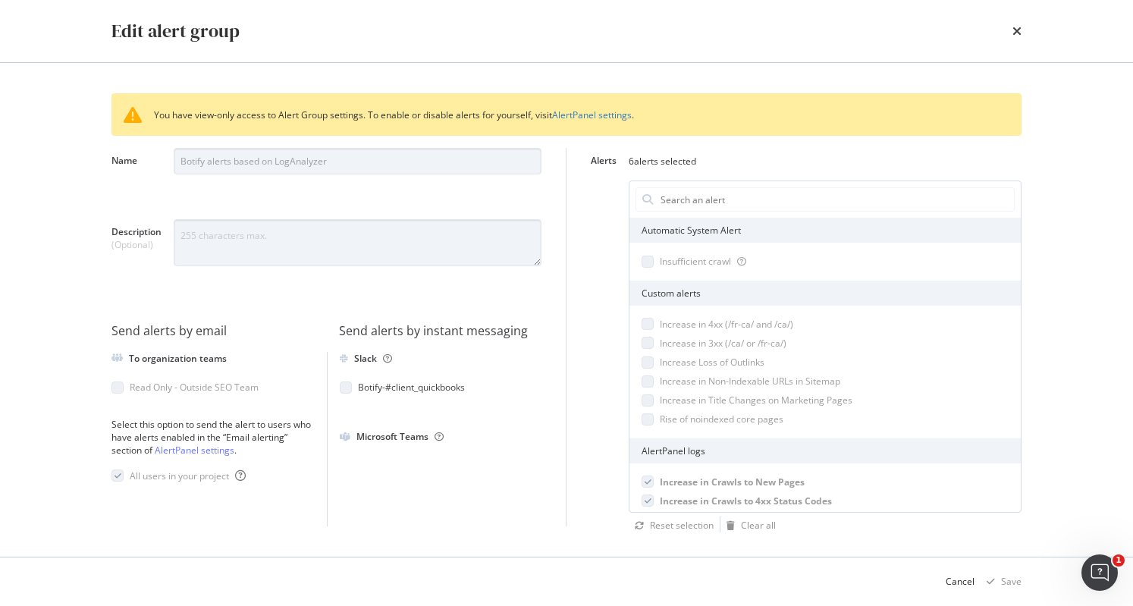
click at [351, 386] on div "modal" at bounding box center [346, 388] width 12 height 12
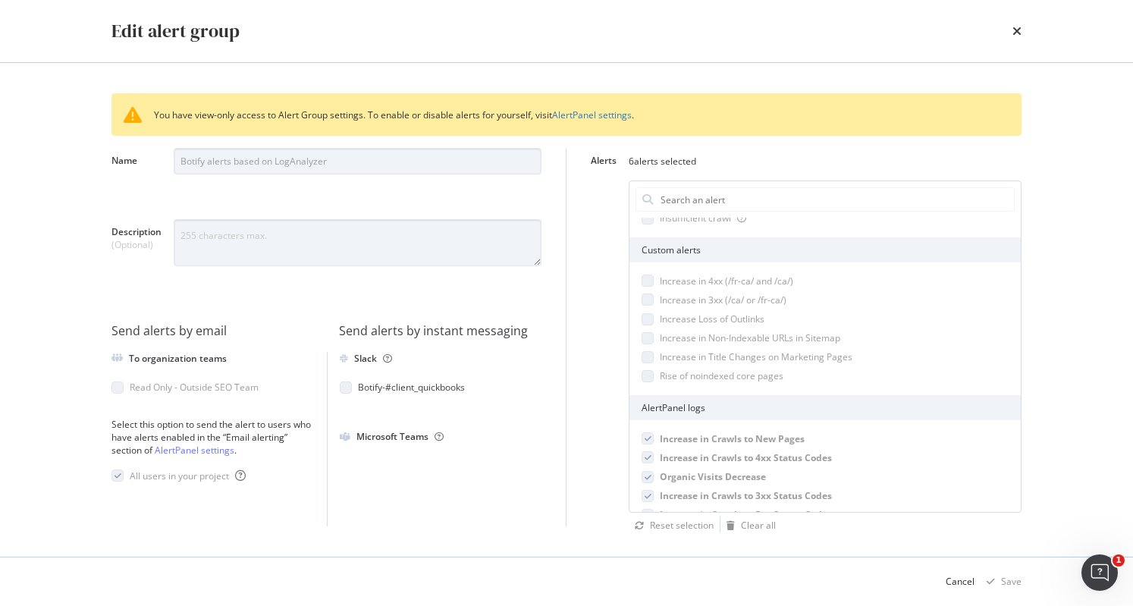
scroll to position [0, 0]
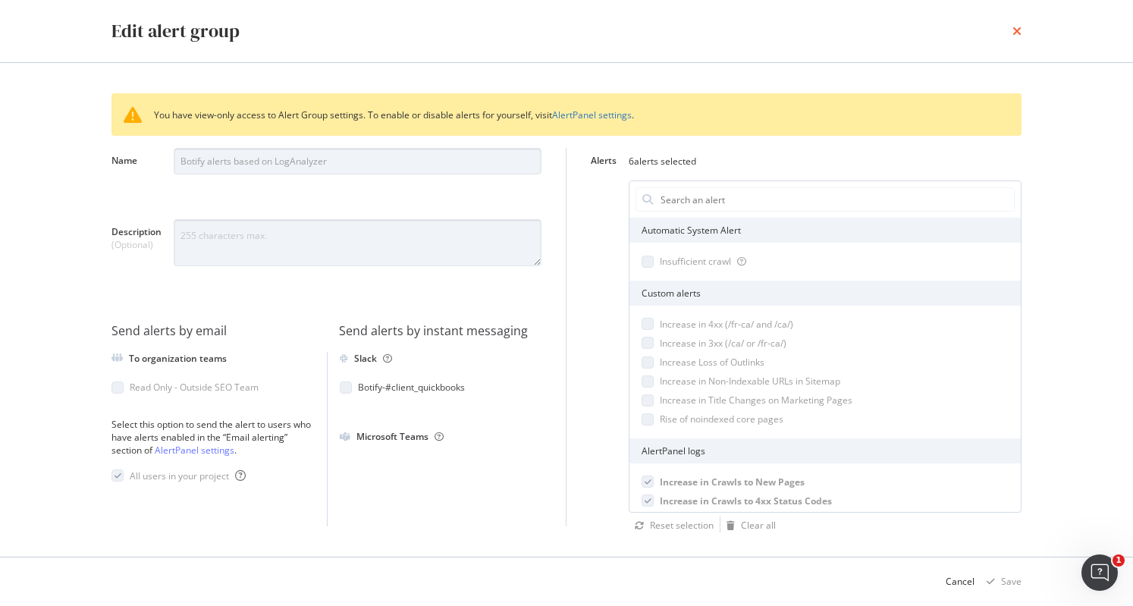
click at [1018, 36] on icon "times" at bounding box center [1017, 31] width 9 height 12
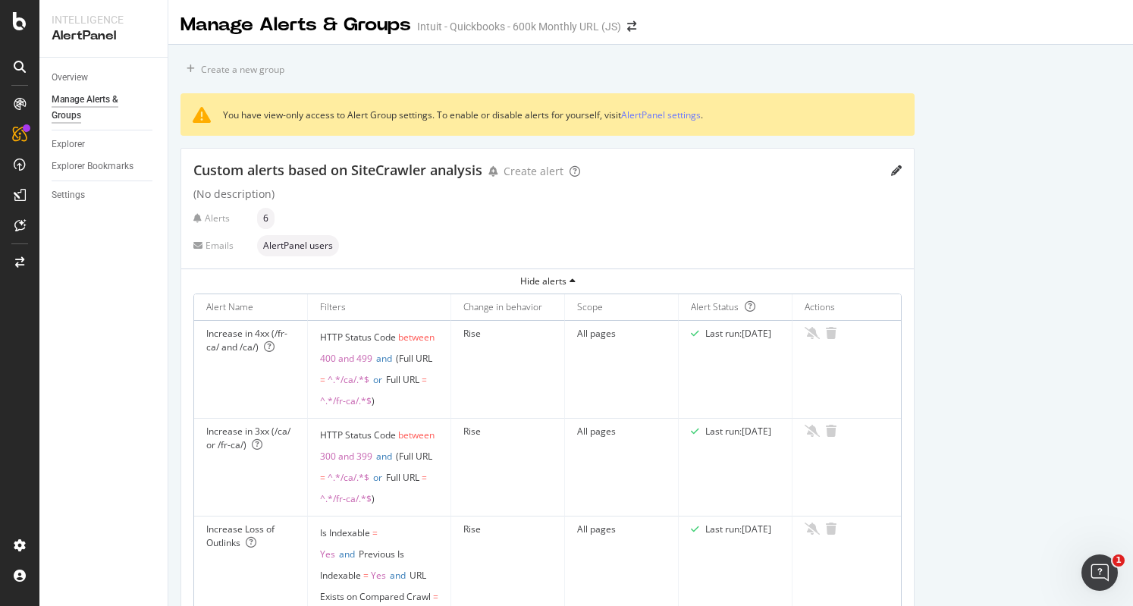
click at [288, 244] on span "AlertPanel users" at bounding box center [298, 245] width 70 height 9
click at [212, 241] on div "Emails" at bounding box center [222, 245] width 58 height 13
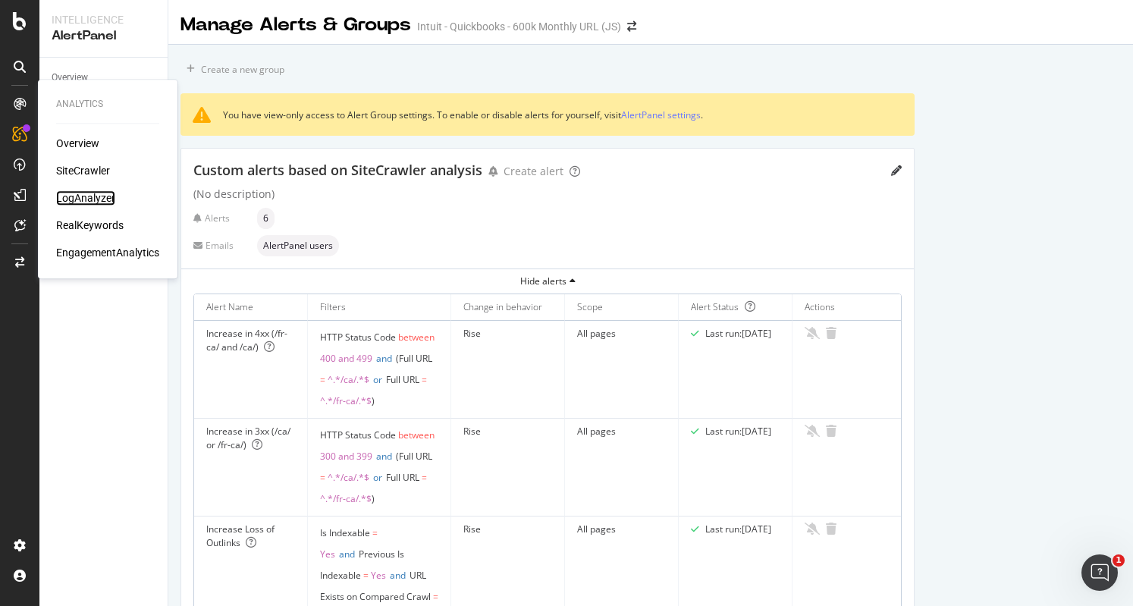
click at [103, 196] on div "LogAnalyzer" at bounding box center [85, 197] width 59 height 15
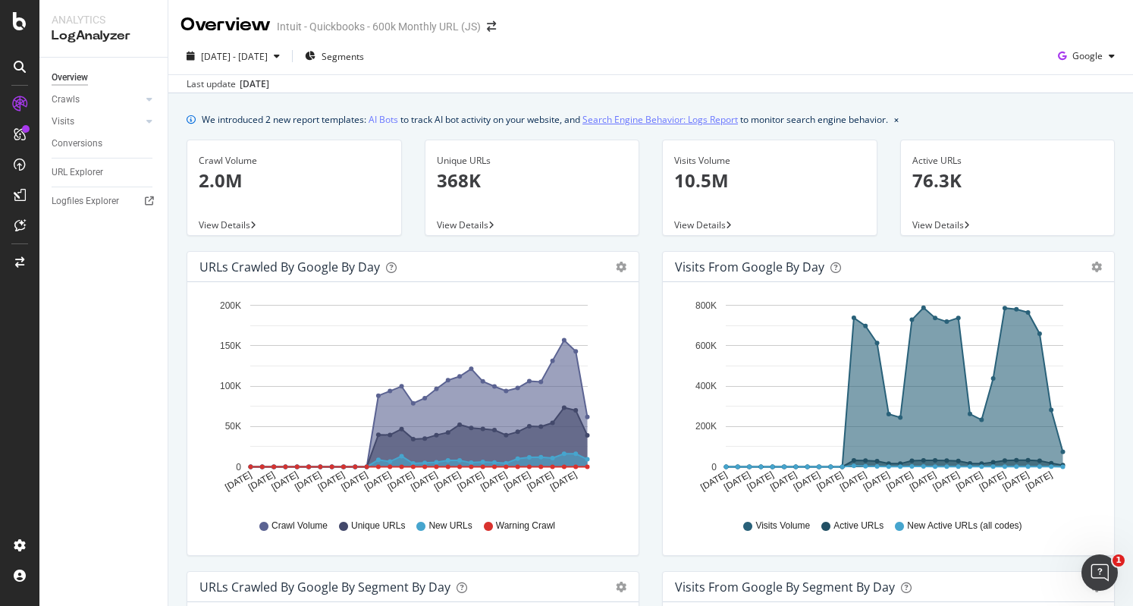
click at [652, 121] on link "Search Engine Behavior: Logs Report" at bounding box center [661, 120] width 156 height 16
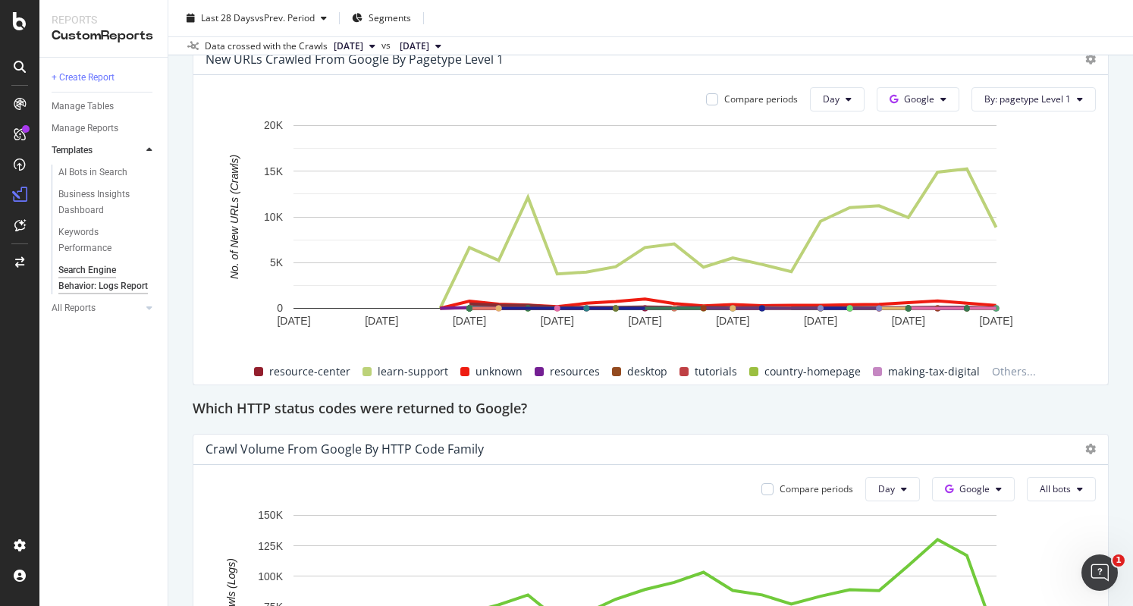
scroll to position [1517, 0]
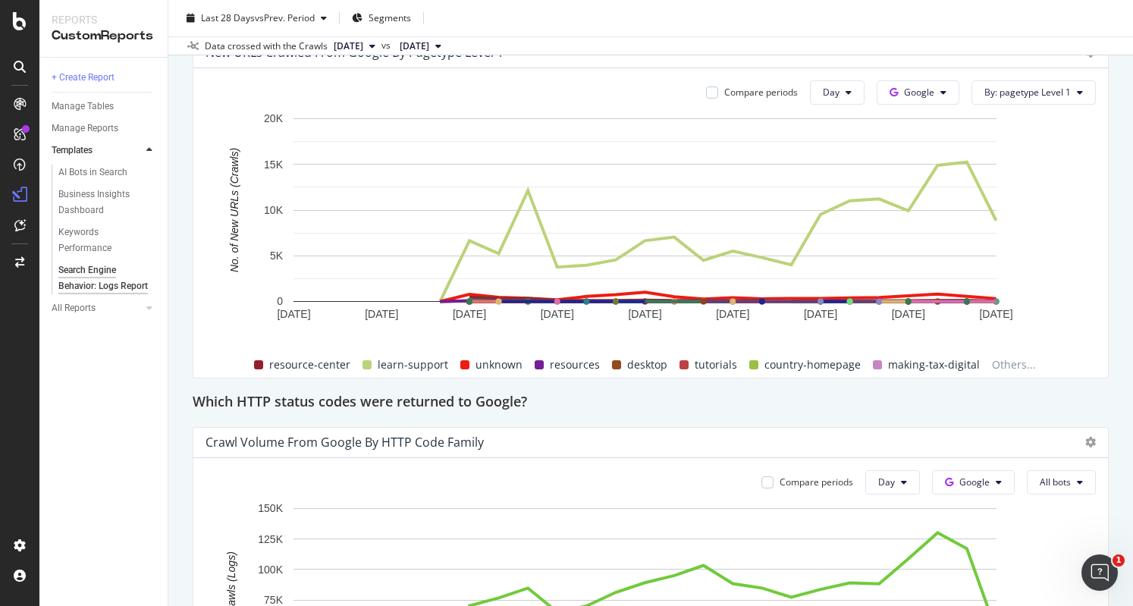
click at [725, 415] on div "Which HTTP status codes were returned to Google?" at bounding box center [651, 403] width 916 height 24
click at [83, 205] on div "Business Insights Dashboard" at bounding box center [101, 203] width 87 height 32
